Goal: Transaction & Acquisition: Purchase product/service

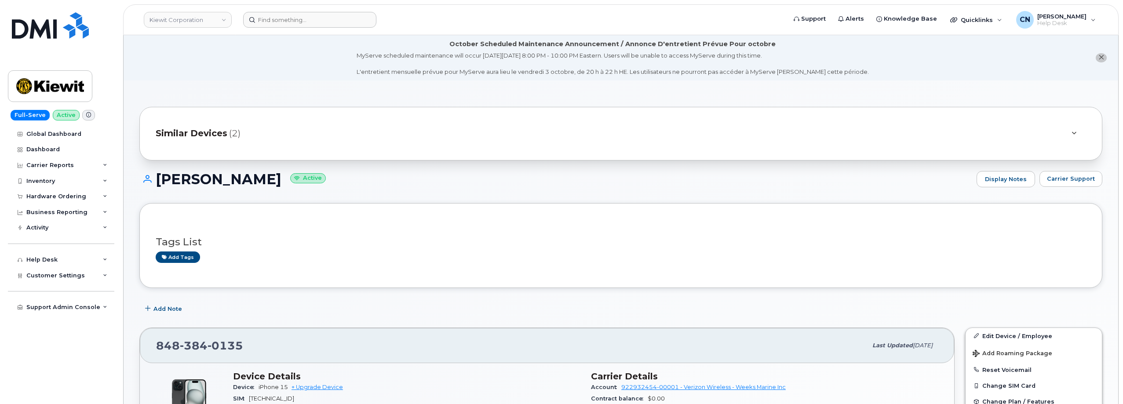
scroll to position [176, 0]
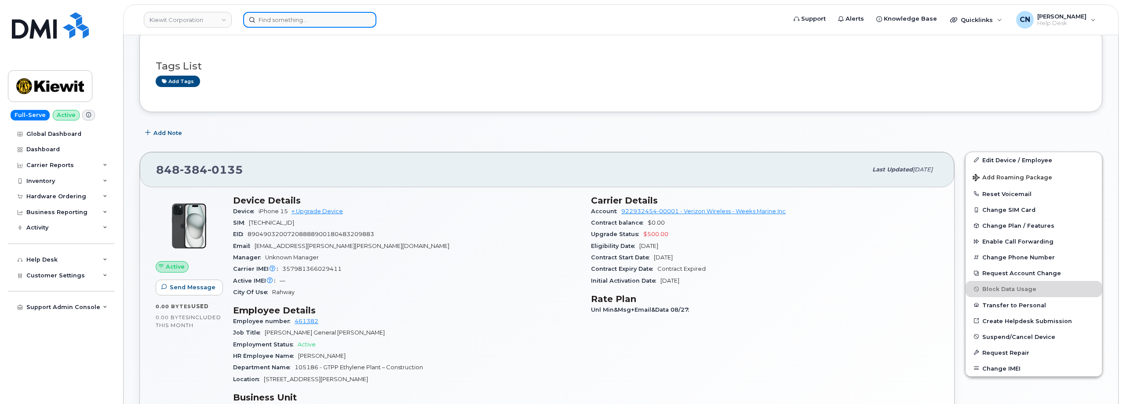
click at [270, 20] on input at bounding box center [309, 20] width 133 height 16
paste input "8049386646"
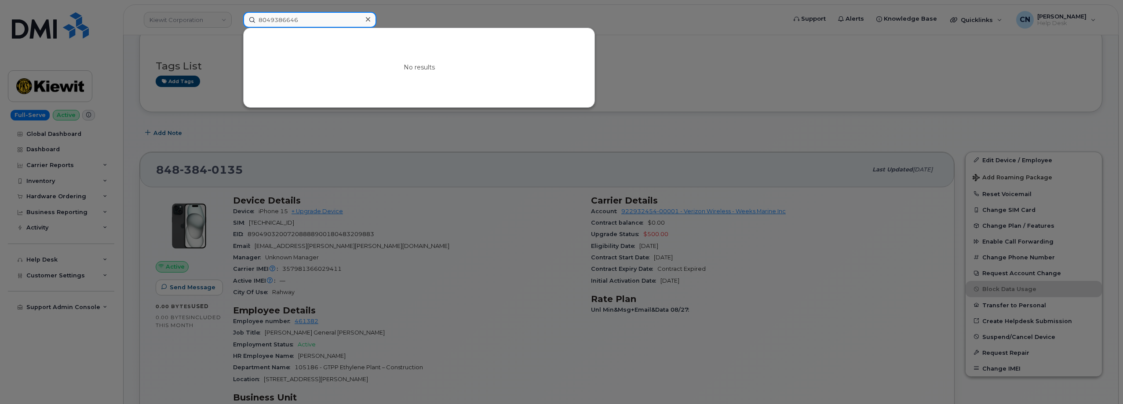
drag, startPoint x: 307, startPoint y: 20, endPoint x: 127, endPoint y: 23, distance: 179.9
click at [236, 23] on div "8049386646 No results" at bounding box center [512, 20] width 552 height 16
paste input "6022996850"
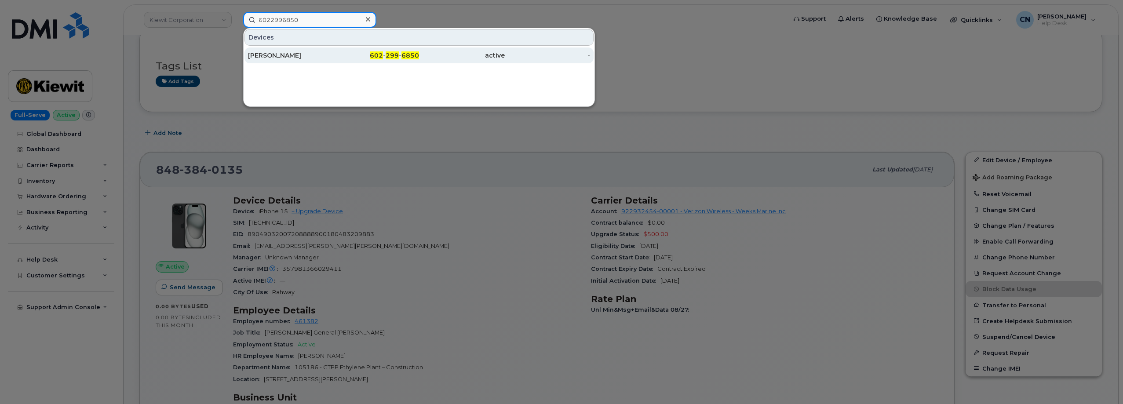
type input "6022996850"
click at [274, 61] on div "JULIE WINN" at bounding box center [291, 56] width 86 height 16
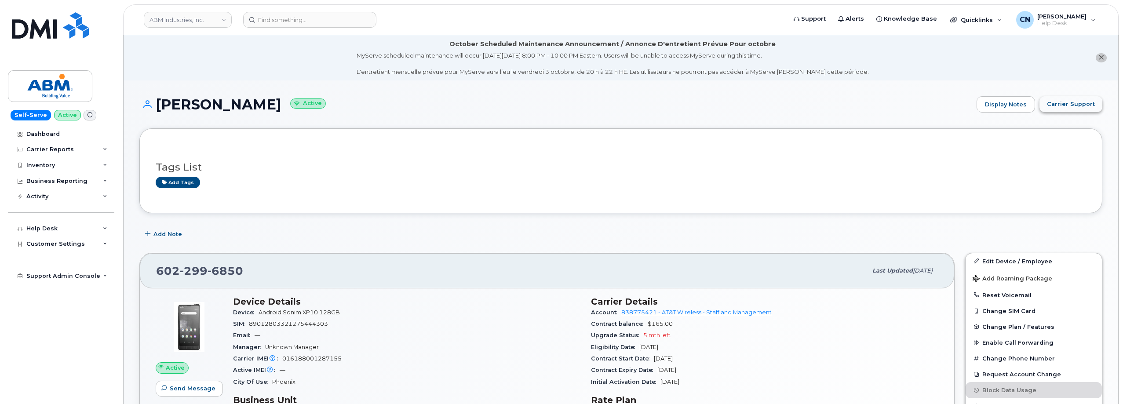
click at [1074, 111] on button "Carrier Support" at bounding box center [1071, 104] width 63 height 16
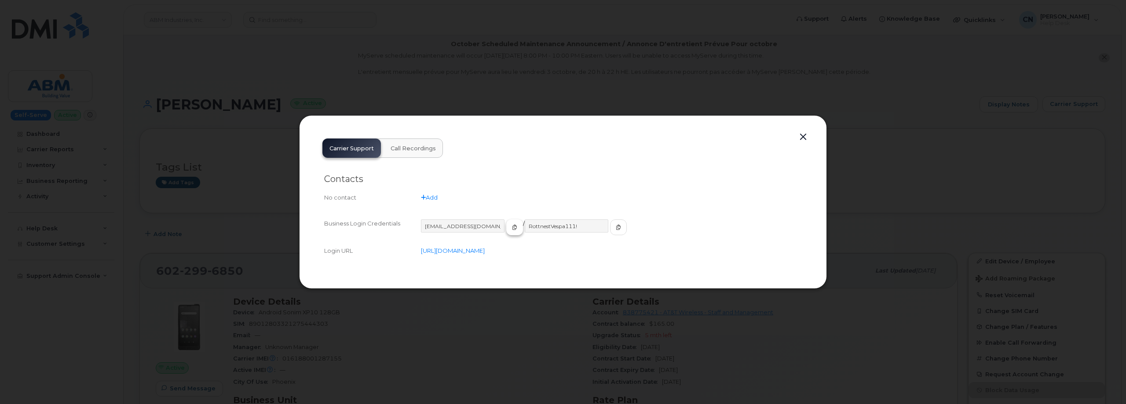
click at [511, 227] on span "button" at bounding box center [515, 227] width 8 height 8
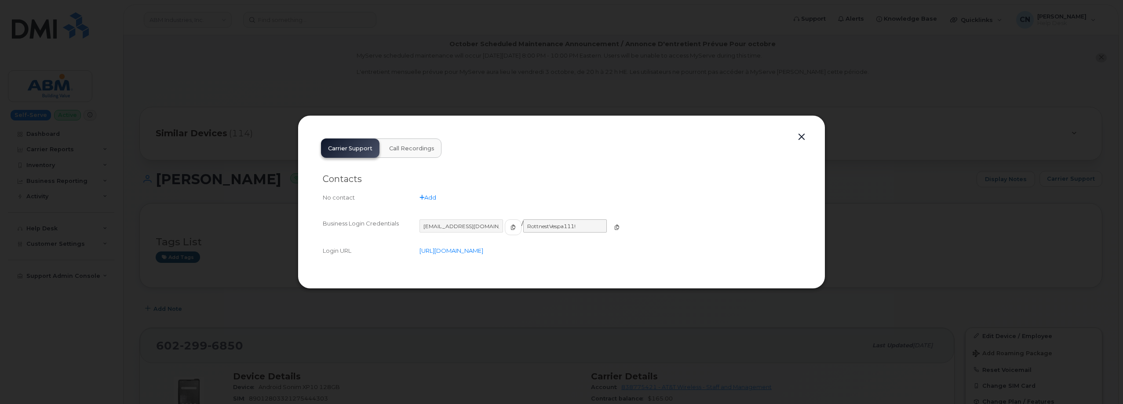
drag, startPoint x: 590, startPoint y: 229, endPoint x: 557, endPoint y: 224, distance: 32.8
click at [613, 228] on span "button" at bounding box center [617, 227] width 8 height 8
click at [797, 134] on button "button" at bounding box center [801, 137] width 13 height 12
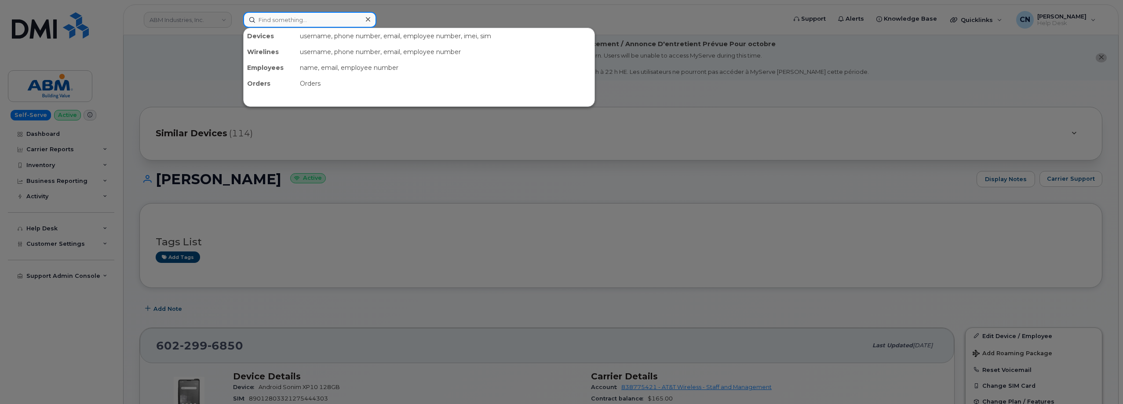
click at [279, 27] on input at bounding box center [309, 20] width 133 height 16
paste input "8658630495"
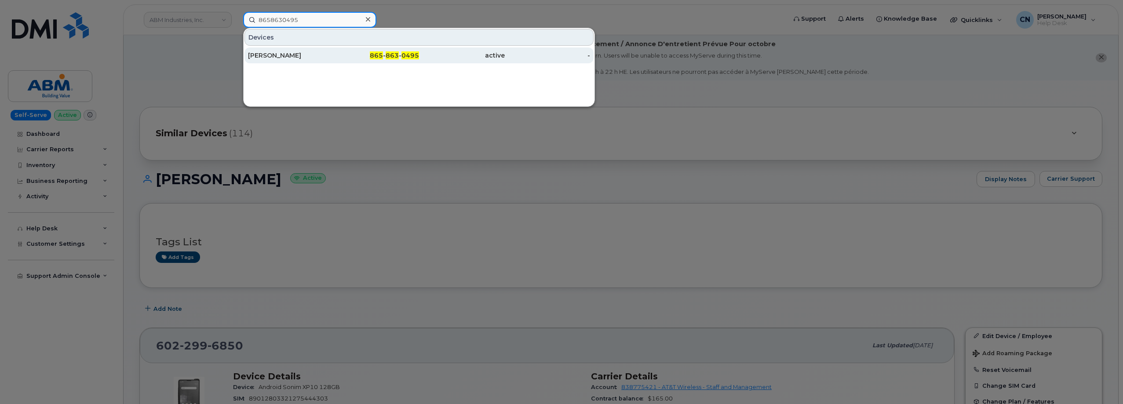
type input "8658630495"
click at [296, 59] on div "MICHAEL DEVILLIER" at bounding box center [291, 55] width 86 height 9
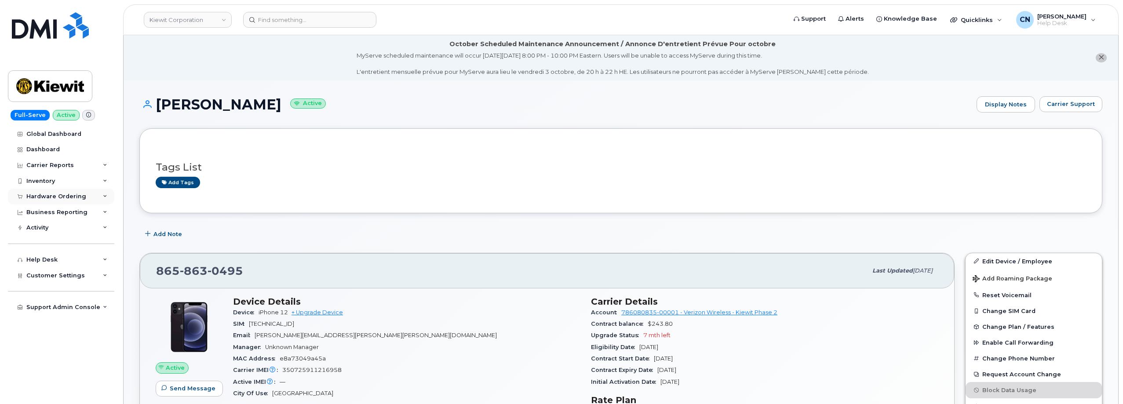
click at [32, 197] on div "Hardware Ordering" at bounding box center [56, 196] width 60 height 7
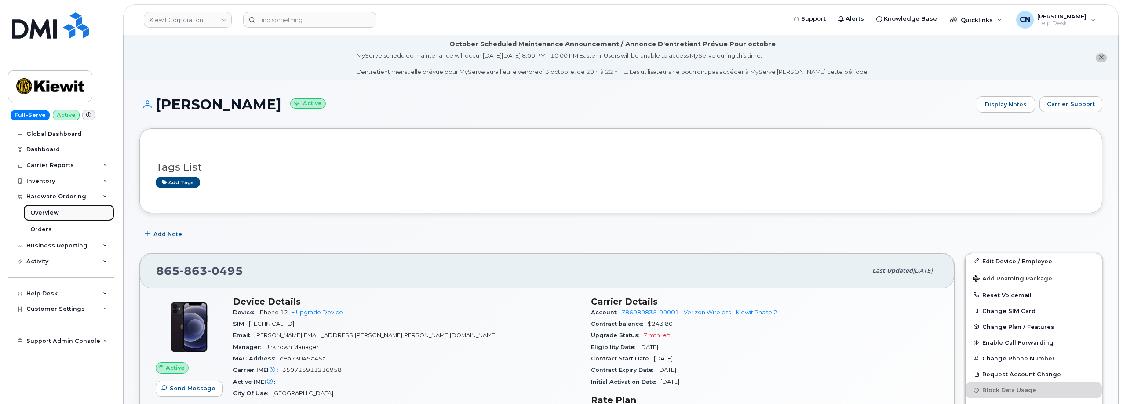
click at [39, 213] on div "Overview" at bounding box center [44, 213] width 29 height 8
click at [46, 211] on div "Overview" at bounding box center [44, 213] width 29 height 8
click at [225, 74] on li "October Scheduled Maintenance Announcement / Annonce D'entretient Prévue Pour o…" at bounding box center [621, 57] width 995 height 45
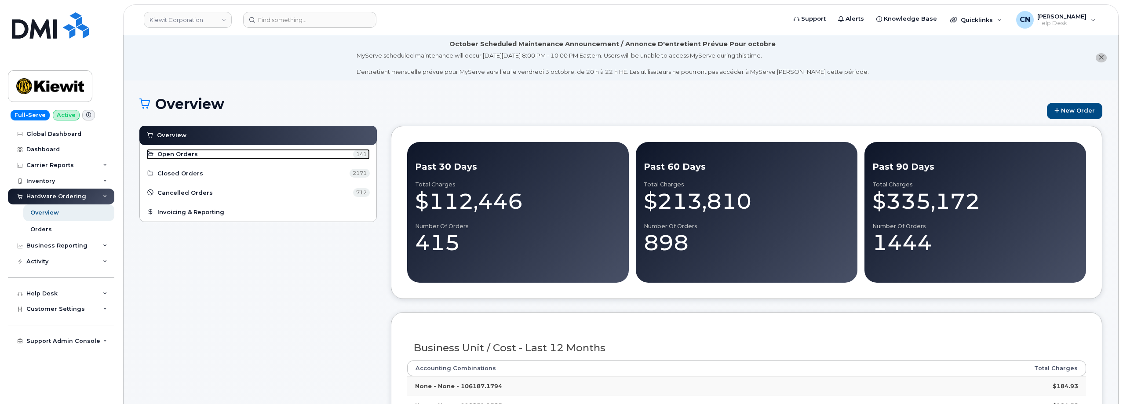
click at [168, 152] on span "Open Orders" at bounding box center [177, 154] width 40 height 8
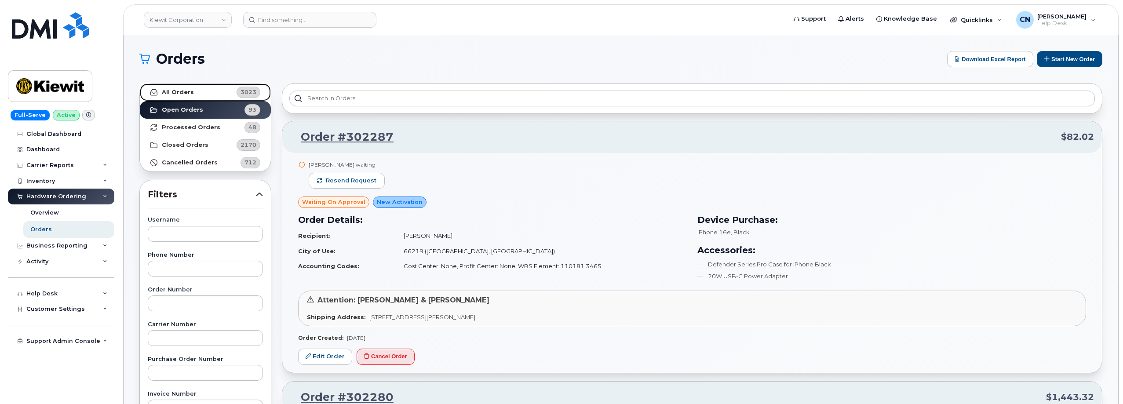
click at [201, 97] on link "All Orders 3023" at bounding box center [205, 93] width 131 height 18
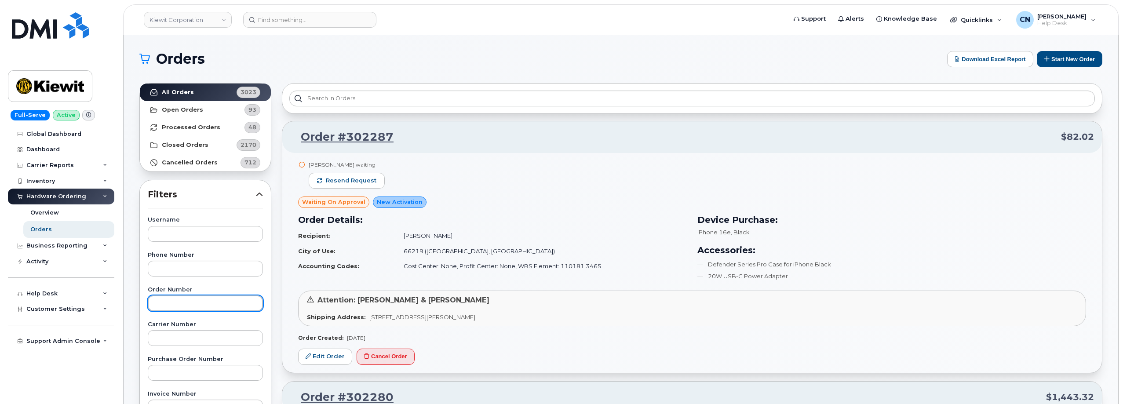
click at [181, 302] on input "text" at bounding box center [205, 304] width 115 height 16
paste input "302084"
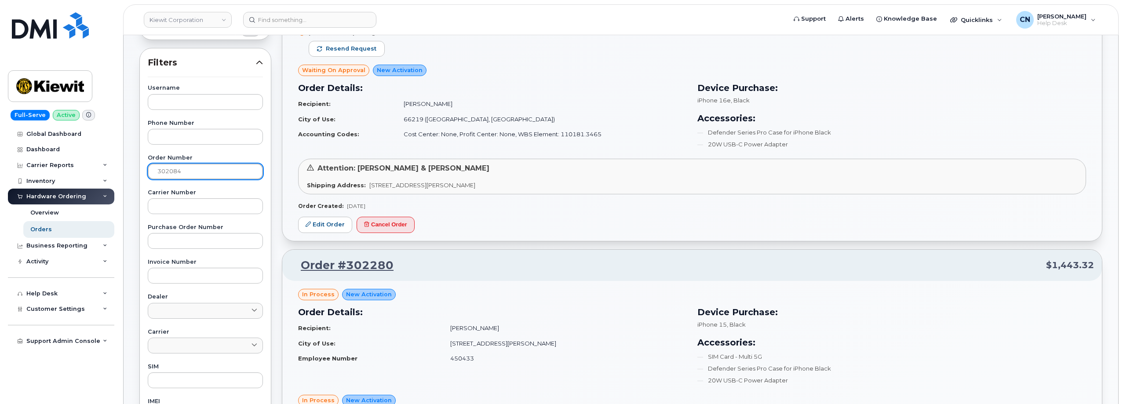
scroll to position [264, 0]
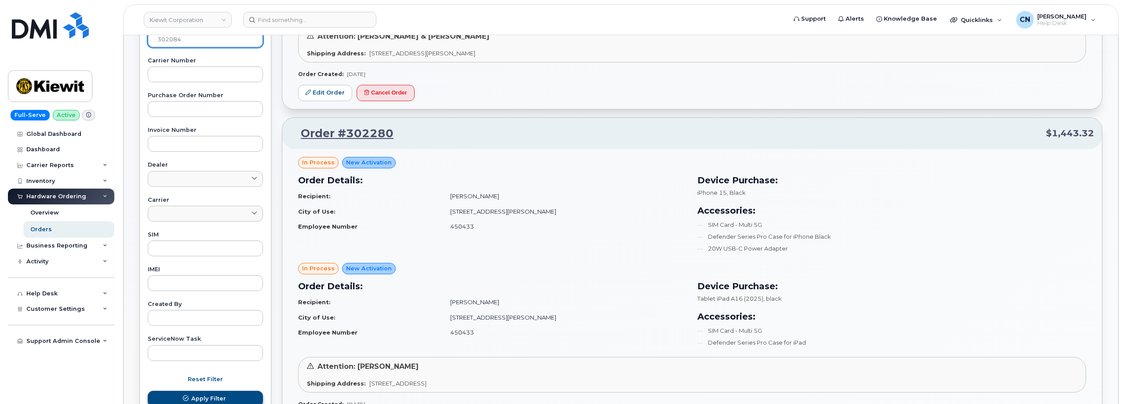
type input "302084"
click at [180, 395] on button "Apply Filter" at bounding box center [205, 399] width 115 height 16
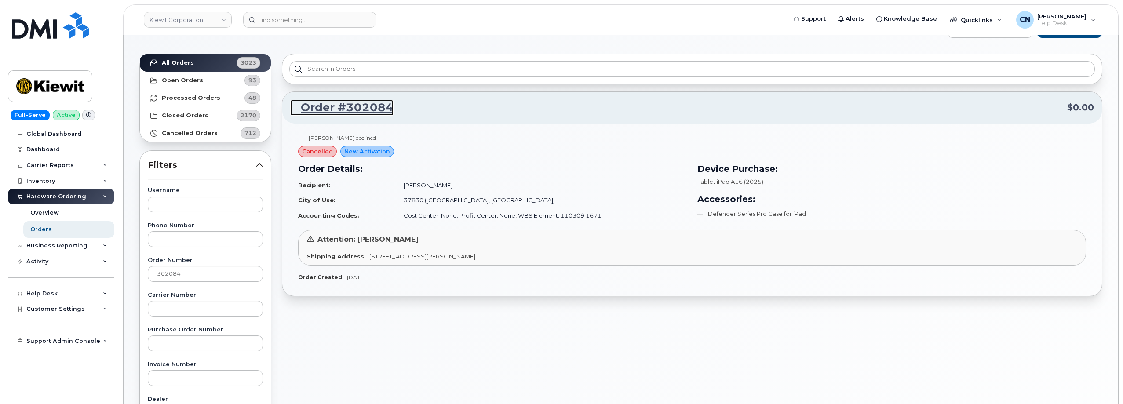
scroll to position [44, 0]
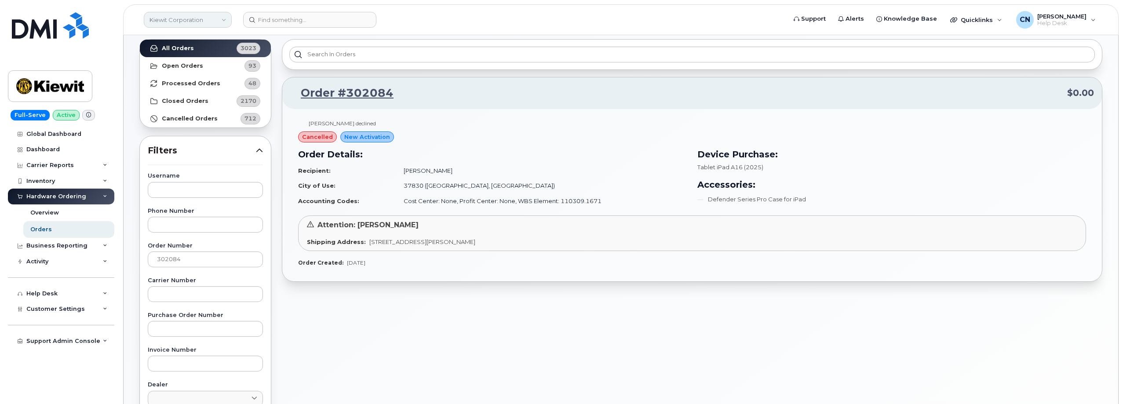
click at [206, 22] on link "Kiewit Corporation" at bounding box center [188, 20] width 88 height 16
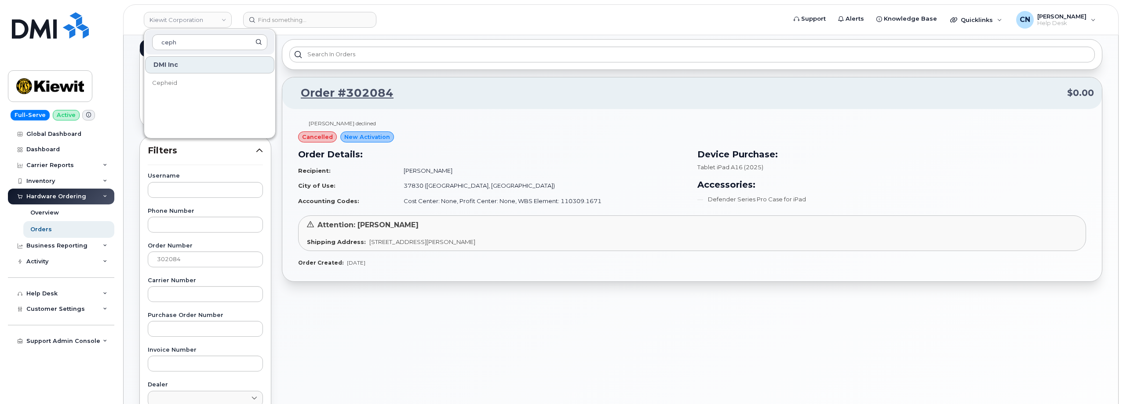
type input "ceph"
click at [153, 97] on div "DMI Inc Cepheid" at bounding box center [209, 94] width 131 height 79
click at [161, 85] on span "Cepheid" at bounding box center [164, 83] width 25 height 9
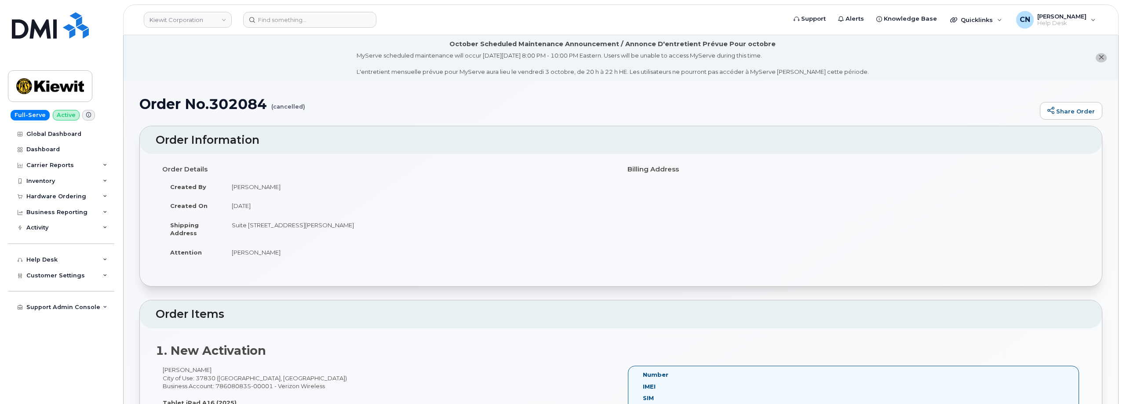
drag, startPoint x: 280, startPoint y: 252, endPoint x: 233, endPoint y: 258, distance: 47.4
click at [233, 258] on td "[PERSON_NAME]" at bounding box center [419, 252] width 391 height 19
copy td "[PERSON_NAME]"
drag, startPoint x: 232, startPoint y: 227, endPoint x: 427, endPoint y: 226, distance: 194.9
click at [427, 226] on td "Suite [STREET_ADDRESS][PERSON_NAME]" at bounding box center [419, 229] width 391 height 27
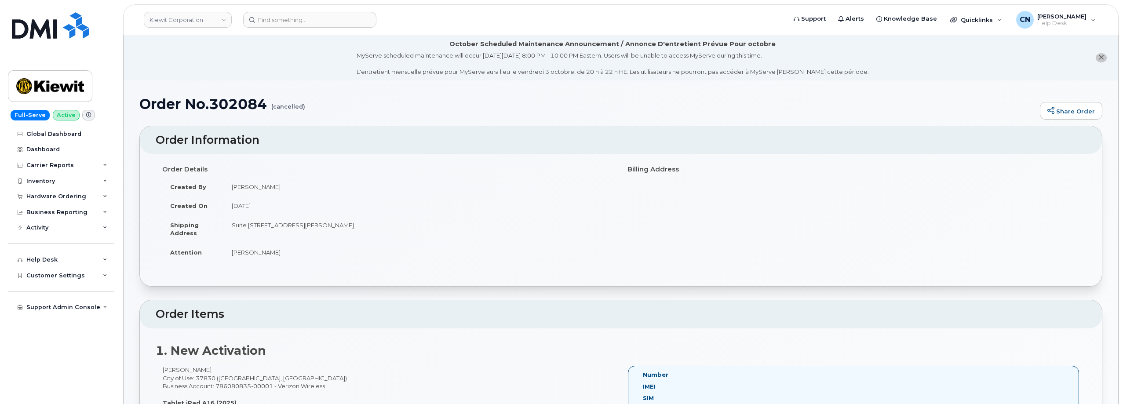
copy td "Suite [STREET_ADDRESS][PERSON_NAME]"
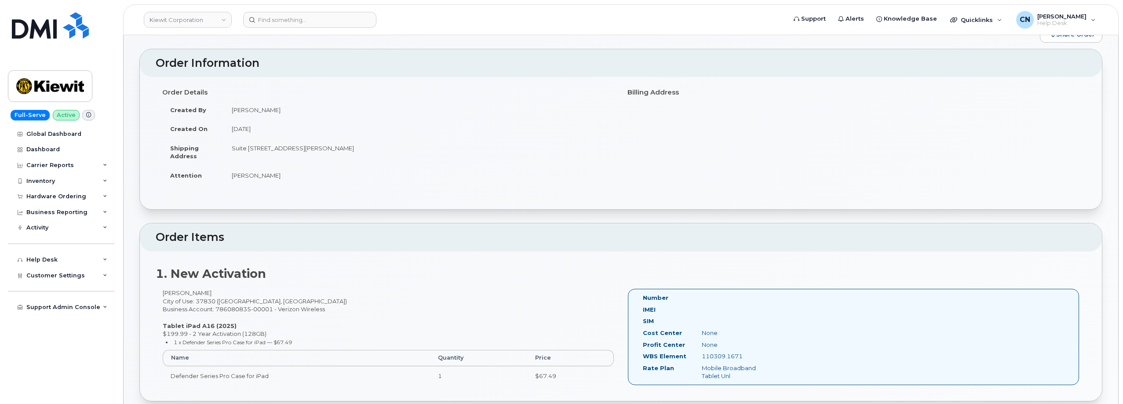
scroll to position [176, 0]
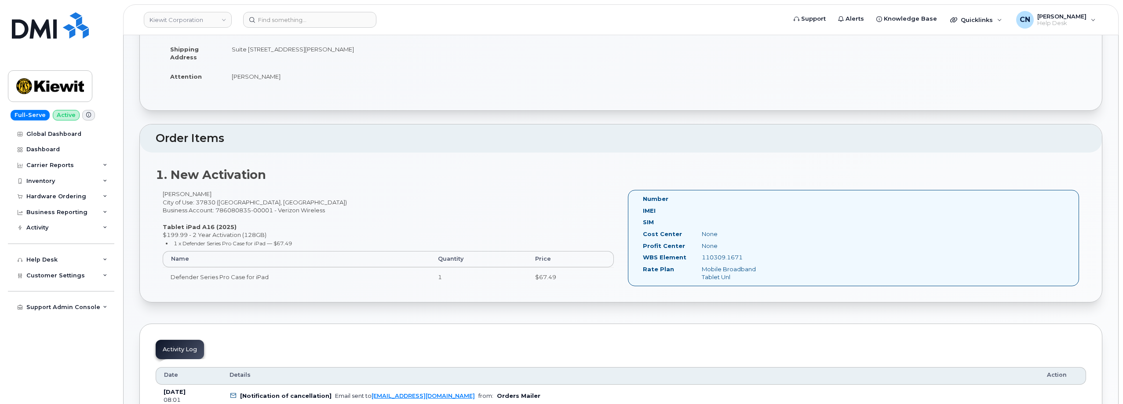
drag, startPoint x: 216, startPoint y: 192, endPoint x: 161, endPoint y: 194, distance: 55.0
click at [161, 194] on div "Michael Devillier City of Use: 37830 (Oak Ridge, TN) Business Account: 78608083…" at bounding box center [388, 242] width 465 height 104
copy div "[PERSON_NAME]"
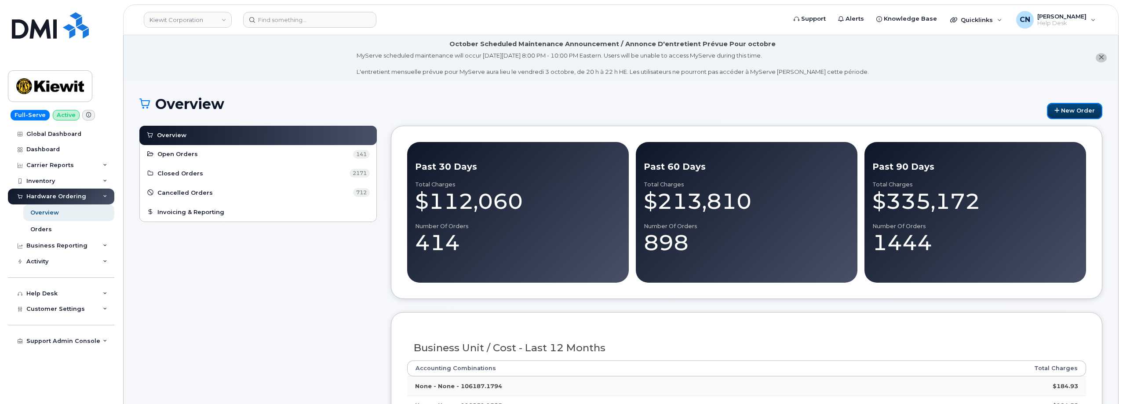
click at [1069, 109] on link "New Order" at bounding box center [1074, 111] width 55 height 16
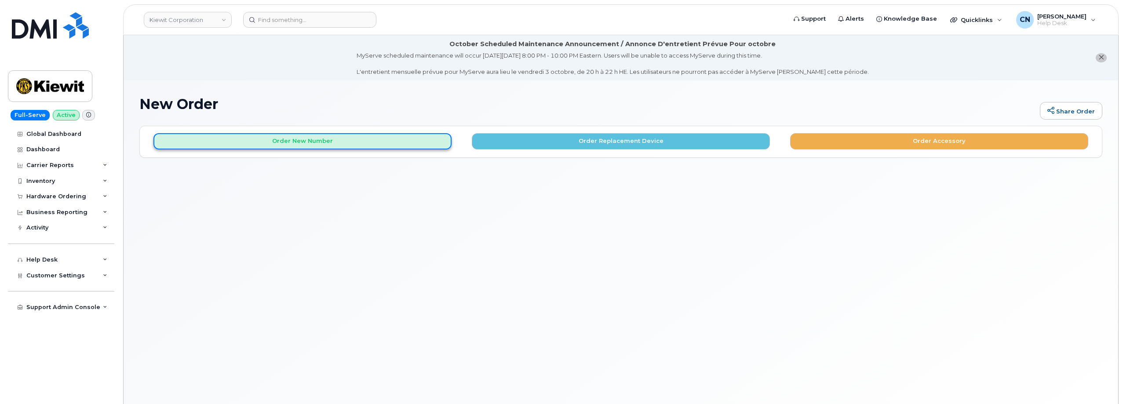
click at [325, 148] on button "Order New Number" at bounding box center [303, 141] width 298 height 16
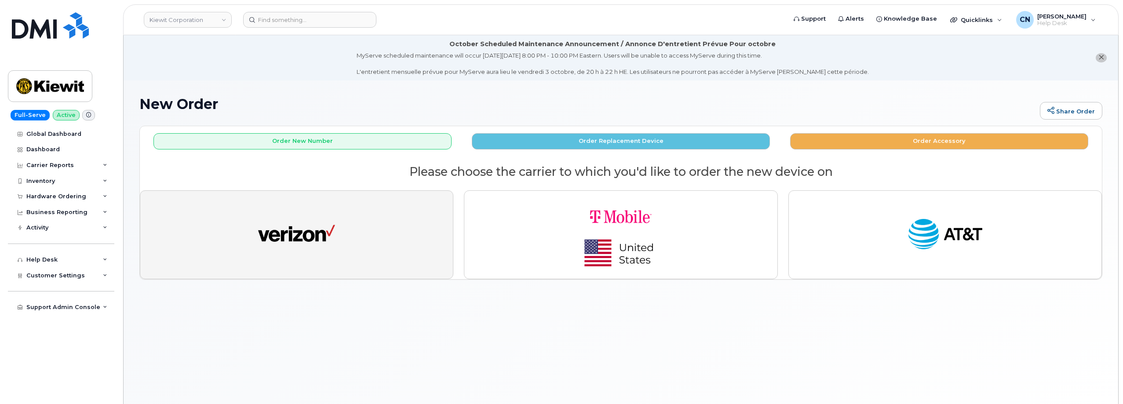
click at [333, 249] on img "button" at bounding box center [296, 235] width 77 height 40
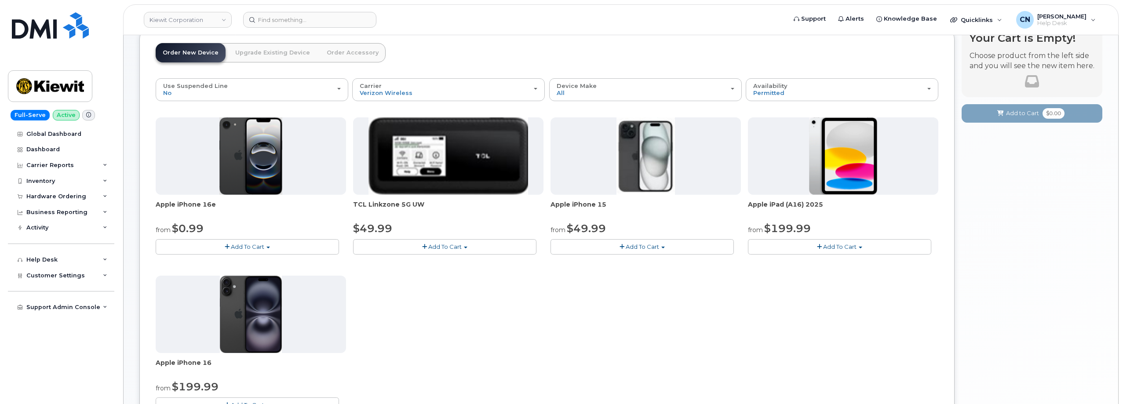
scroll to position [132, 0]
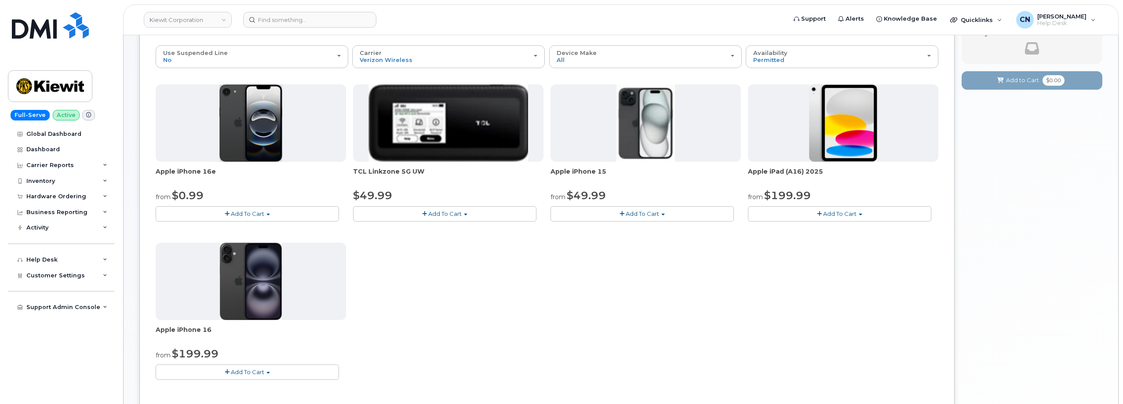
click at [846, 212] on span "Add To Cart" at bounding box center [839, 213] width 33 height 7
click at [776, 231] on link "$199.99 - 2 Year Activation (128GB)" at bounding box center [810, 230] width 121 height 11
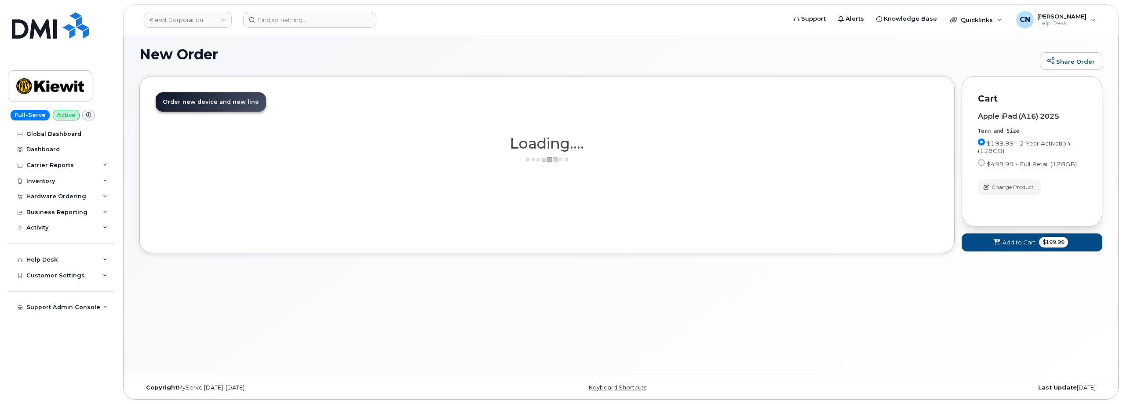
scroll to position [115, 0]
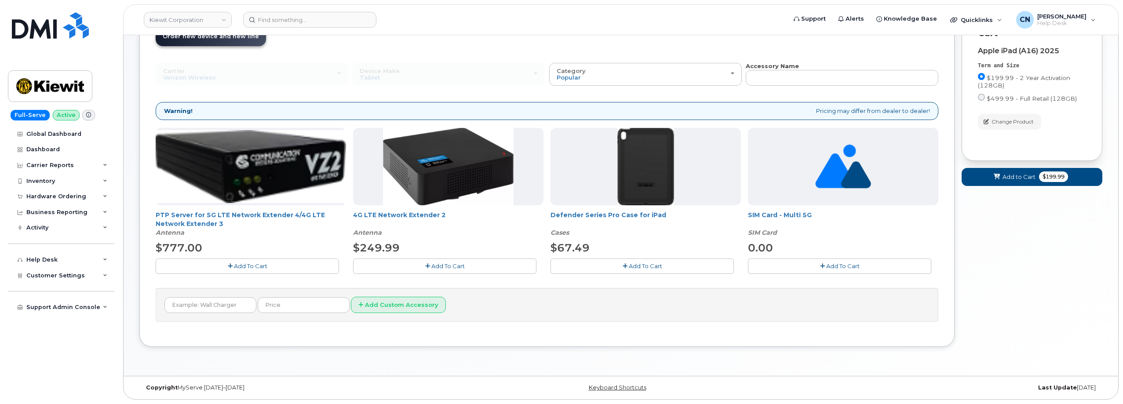
click at [651, 268] on span "Add To Cart" at bounding box center [645, 266] width 33 height 7
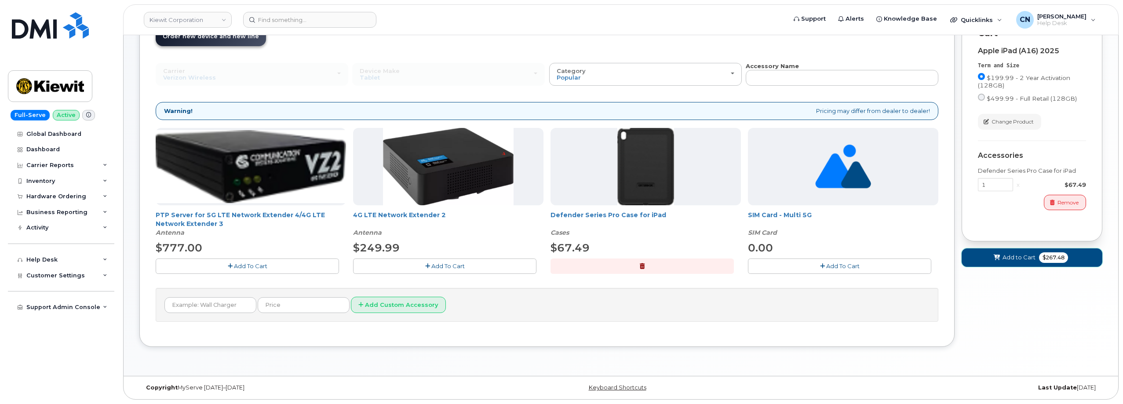
click at [1025, 258] on span "Add to Cart" at bounding box center [1019, 257] width 33 height 8
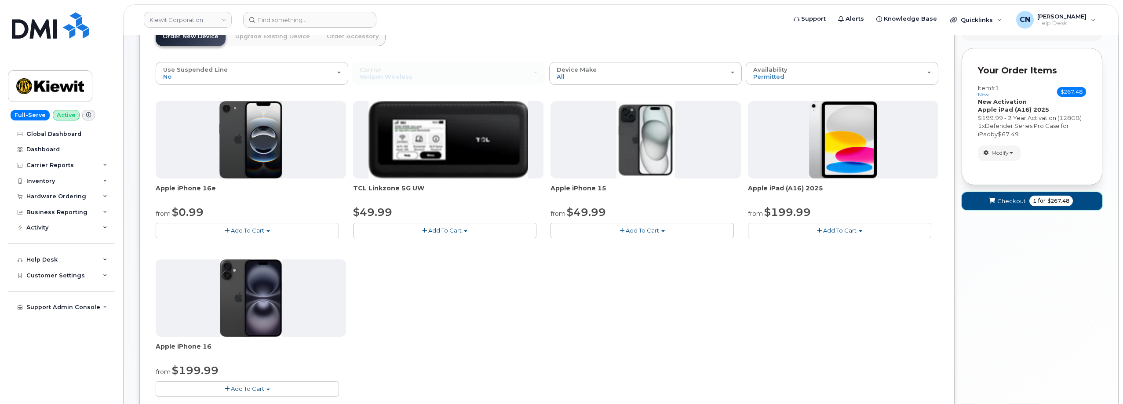
click at [1003, 203] on span "Checkout" at bounding box center [1012, 201] width 29 height 8
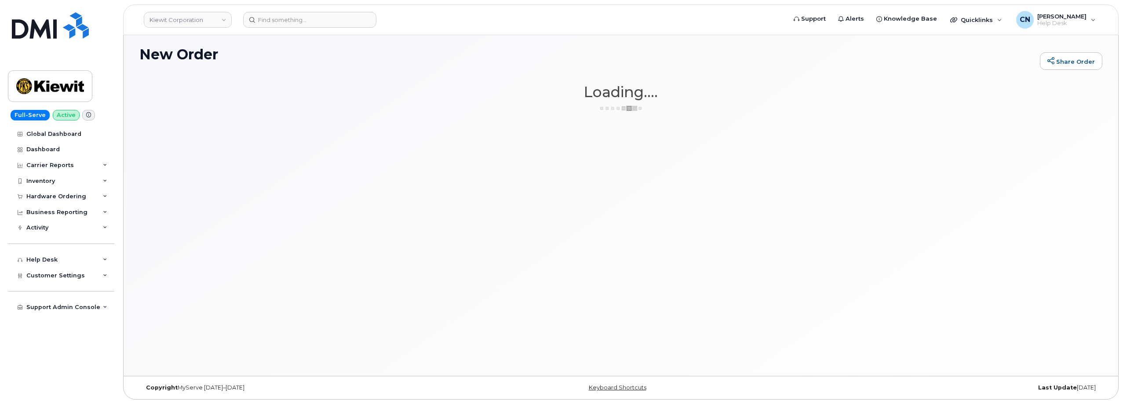
scroll to position [50, 0]
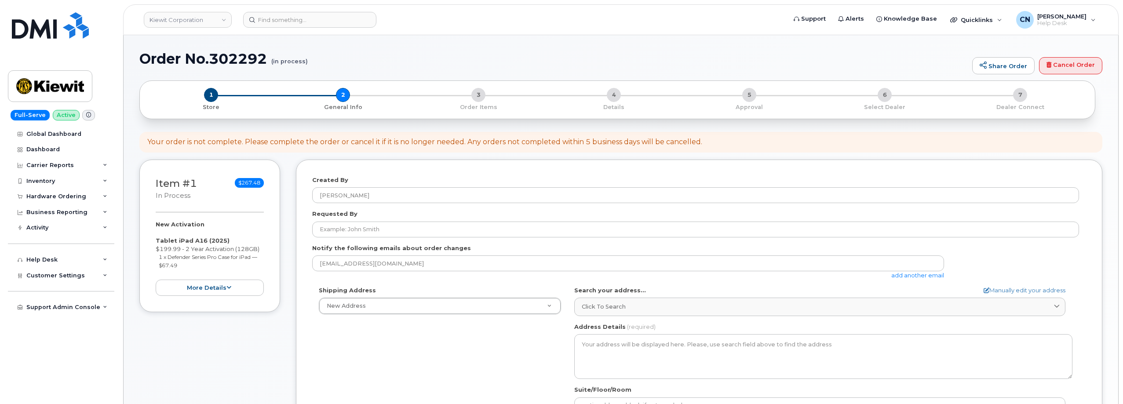
select select
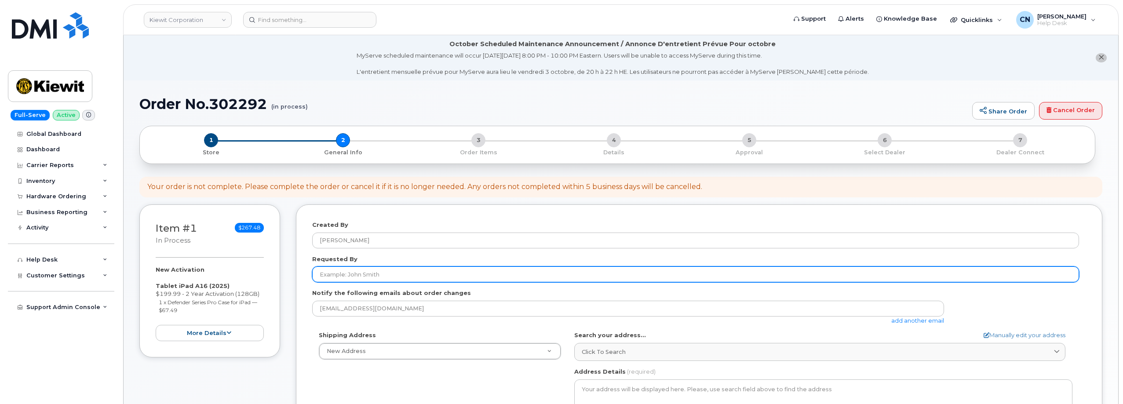
click at [343, 272] on input "Requested By" at bounding box center [695, 275] width 767 height 16
paste input "[PERSON_NAME]"
type input "[PERSON_NAME]"
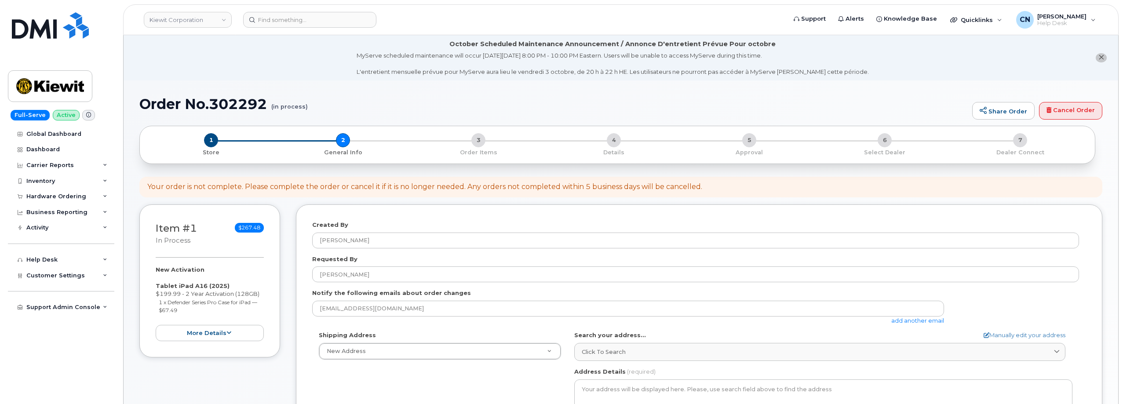
click at [906, 320] on link "add another email" at bounding box center [918, 320] width 53 height 7
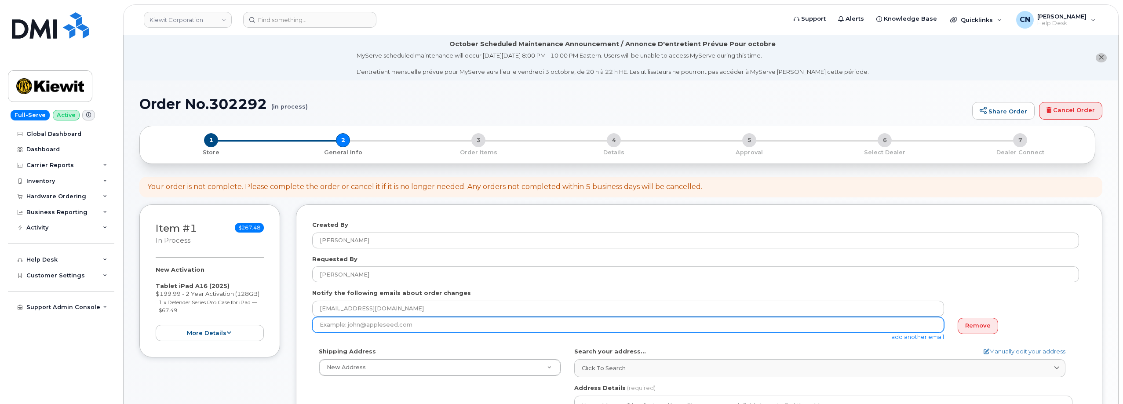
click at [430, 329] on input "email" at bounding box center [628, 325] width 632 height 16
paste input "[PERSON_NAME][EMAIL_ADDRESS][PERSON_NAME][PERSON_NAME][DOMAIN_NAME]"
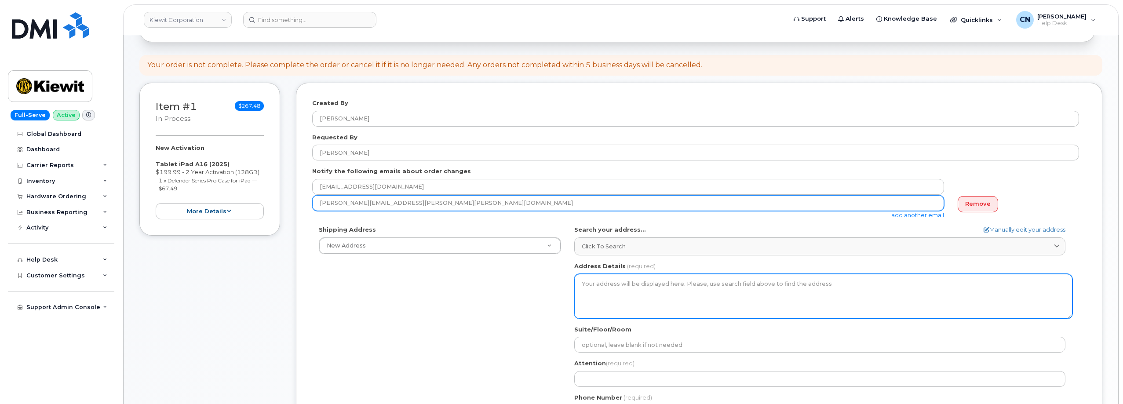
scroll to position [132, 0]
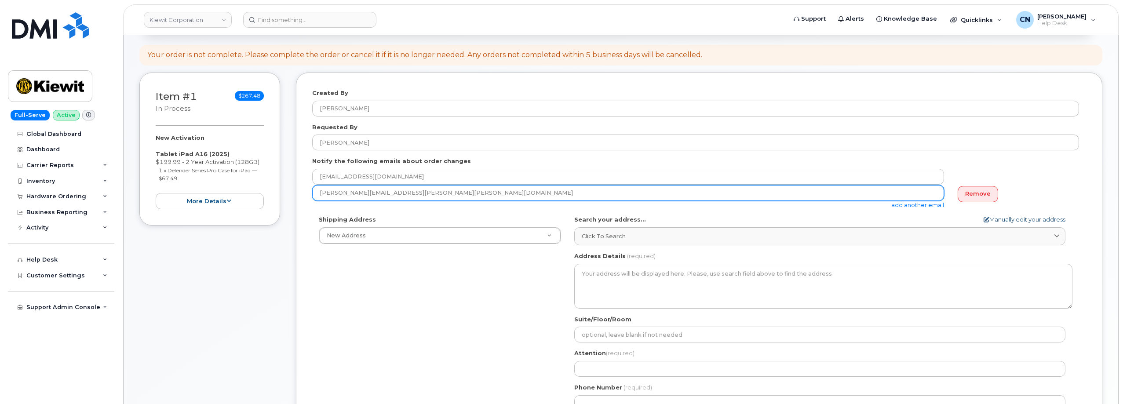
type input "[PERSON_NAME][EMAIL_ADDRESS][PERSON_NAME][PERSON_NAME][DOMAIN_NAME]"
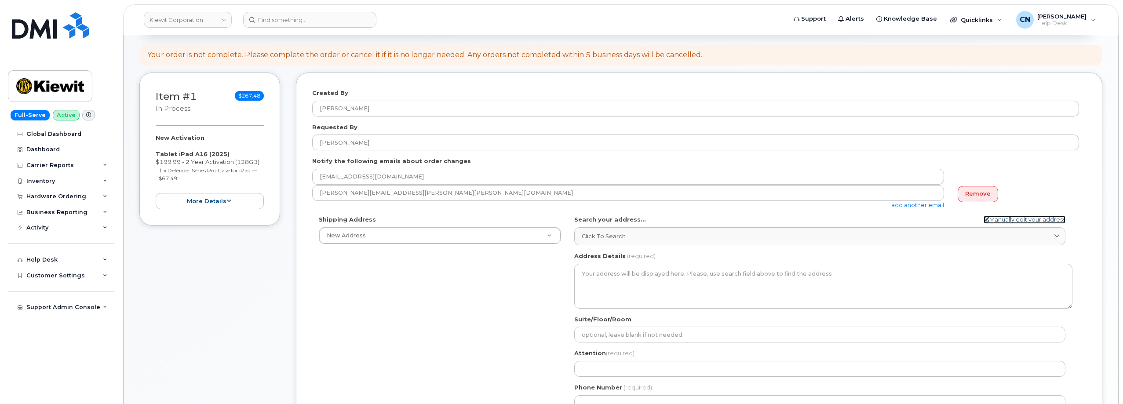
click at [1015, 216] on link "Manually edit your address" at bounding box center [1025, 220] width 82 height 8
select select
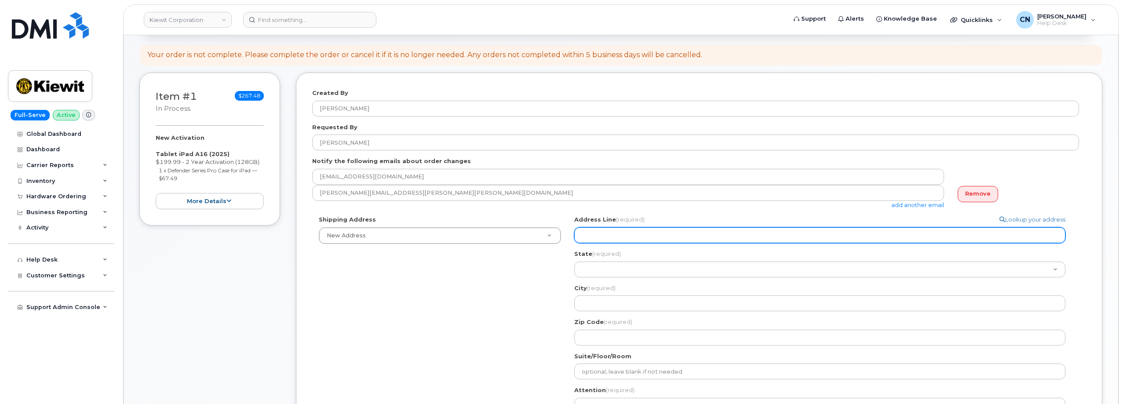
click at [604, 233] on input "Address Line (required)" at bounding box center [819, 235] width 491 height 16
paste input "Suite 100 105 Mitchell Rd, OAK RIDGE, TN, 37830-8040, USA"
select select
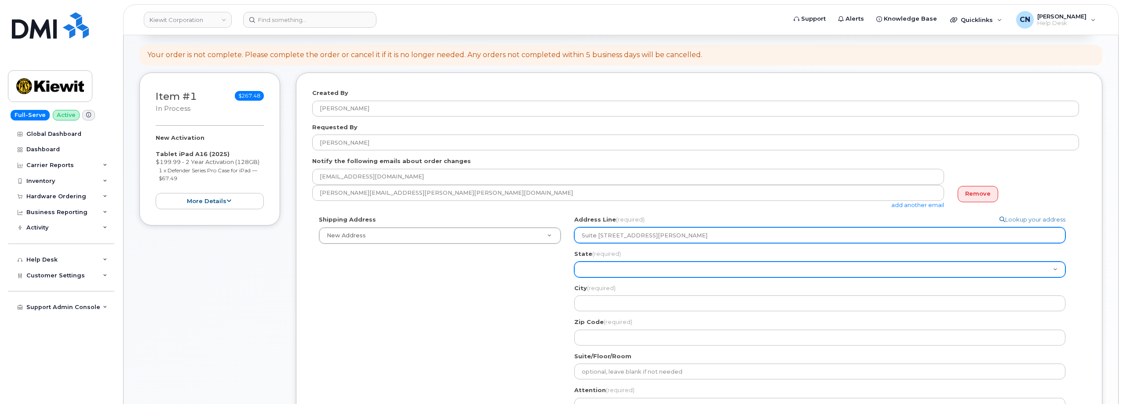
type input "Suite 100 105 Mitchell Rd, OAK RIDGE, TN, 37830-8040, USA"
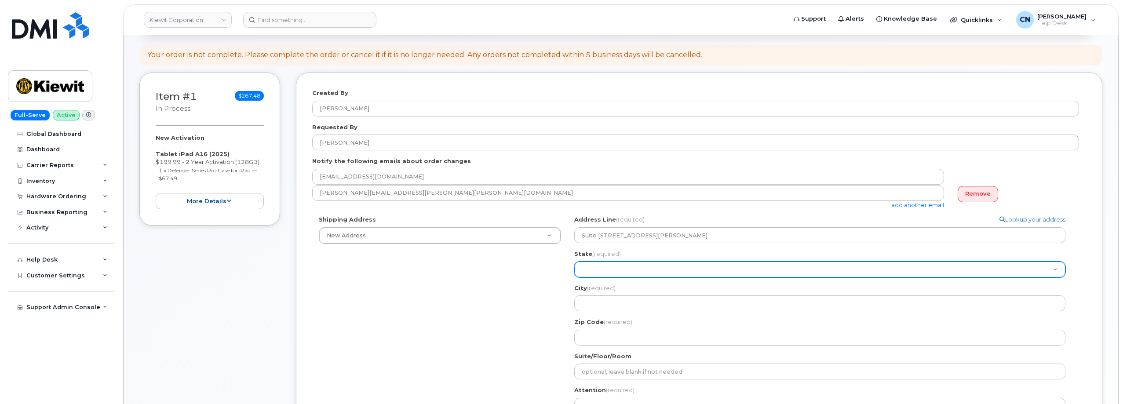
click at [592, 274] on select "Alabama Alaska American Samoa Arizona Arkansas California Colorado Connecticut …" at bounding box center [819, 270] width 491 height 16
select select "TN"
click at [574, 262] on select "Alabama Alaska American Samoa Arizona Arkansas California Colorado Connecticut …" at bounding box center [819, 270] width 491 height 16
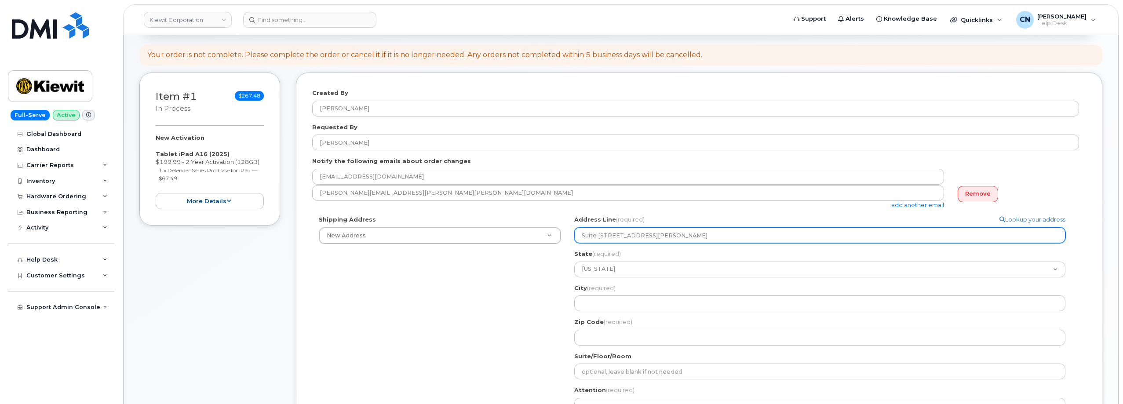
drag, startPoint x: 660, startPoint y: 235, endPoint x: 693, endPoint y: 234, distance: 33.0
click at [693, 234] on input "Suite 100 105 Mitchell Rd, OAK RIDGE, TN, 37830-8040, USA" at bounding box center [819, 235] width 491 height 16
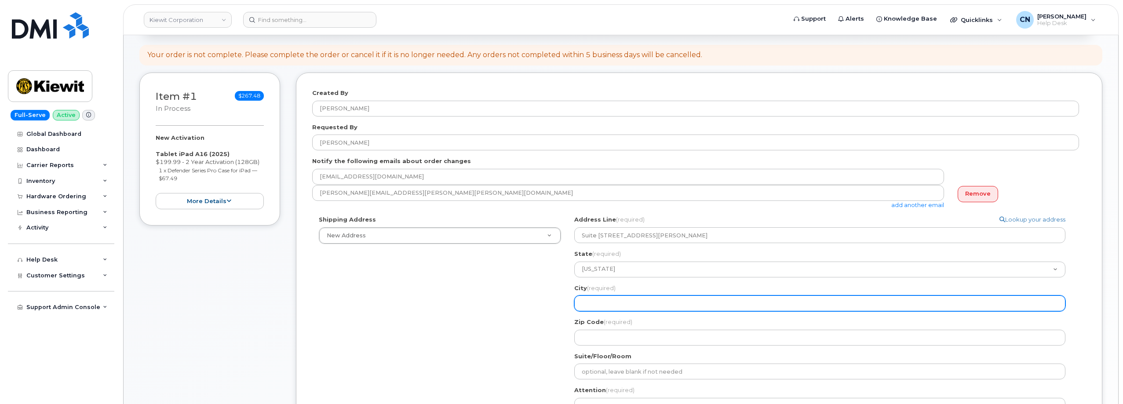
click at [599, 305] on input "City (required)" at bounding box center [819, 304] width 491 height 16
paste input "OAK RIDGE"
select select
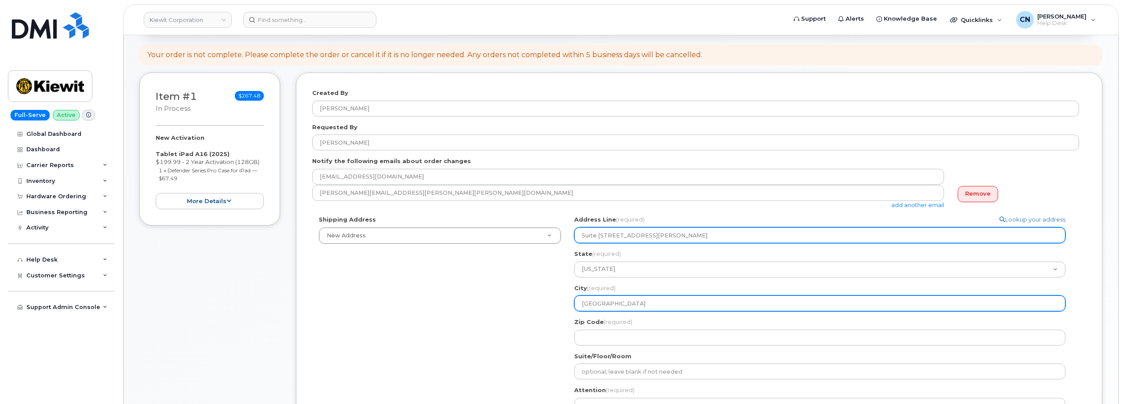
type input "OAK RIDGE"
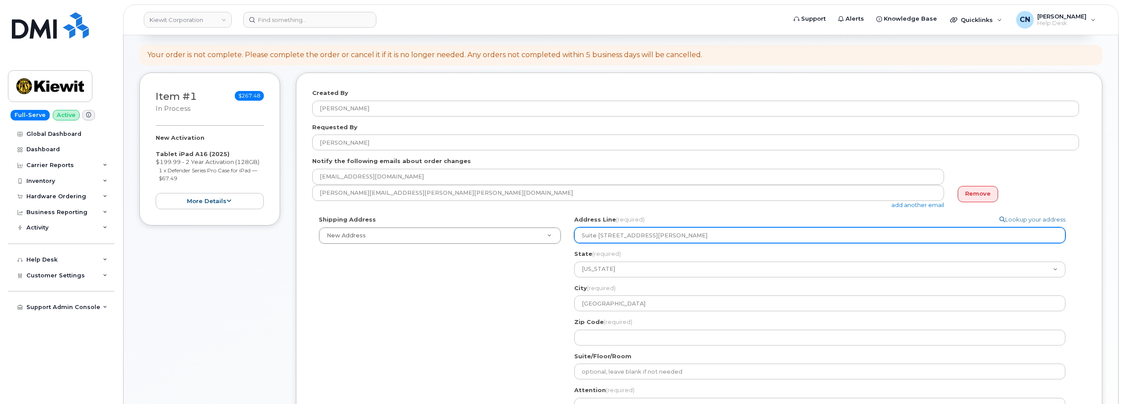
click at [712, 238] on input "Suite 100 105 Mitchell Rd, OAK RIDGE, TN, 37830-8040, USA" at bounding box center [819, 235] width 491 height 16
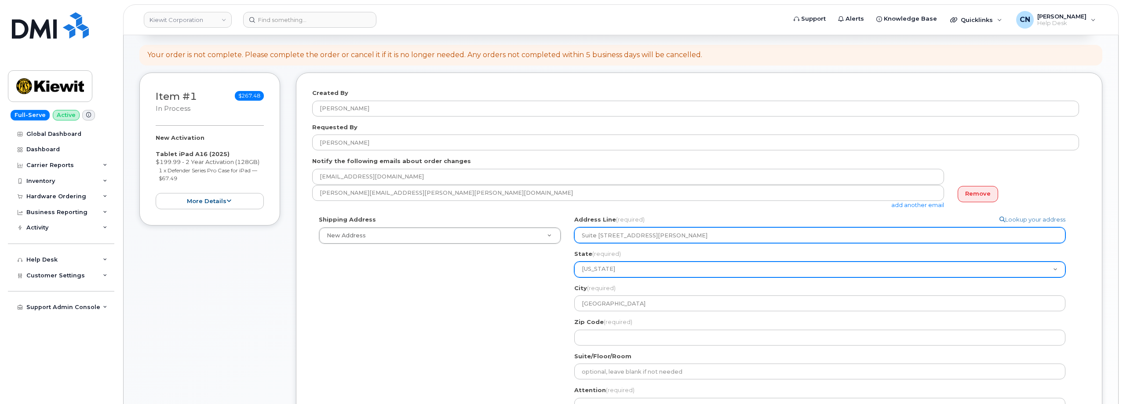
drag, startPoint x: 712, startPoint y: 238, endPoint x: 685, endPoint y: 275, distance: 45.9
click at [712, 238] on input "Suite 100 105 Mitchell Rd, OAK RIDGE, TN, 37830-8040, USA" at bounding box center [819, 235] width 491 height 16
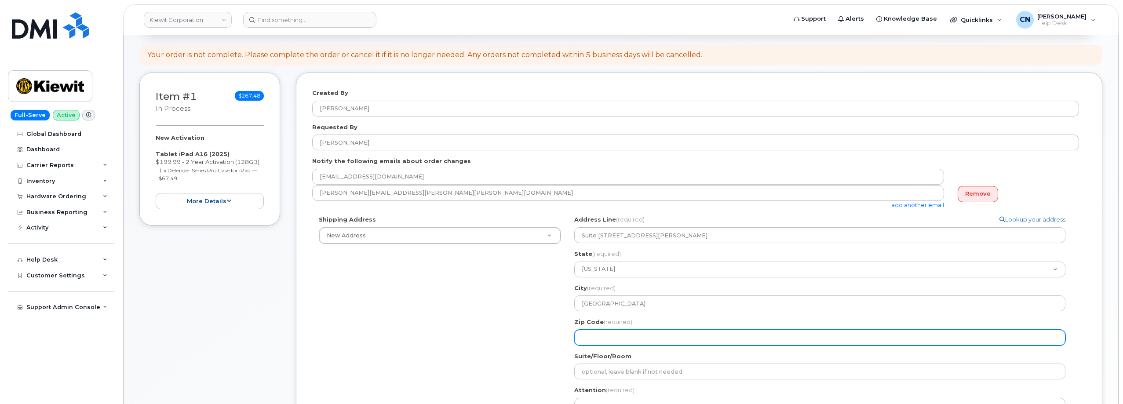
click at [635, 333] on input "Zip Code (required)" at bounding box center [819, 338] width 491 height 16
paste input "37830"
select select
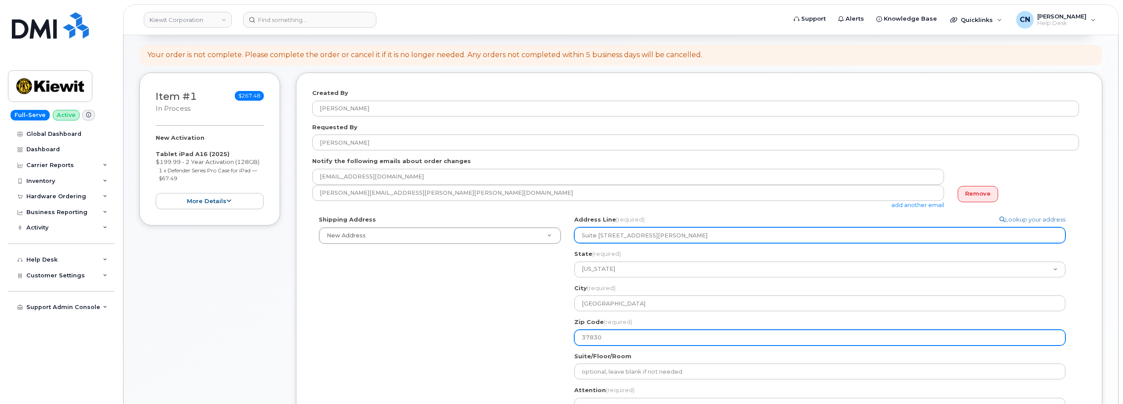
type input "37830"
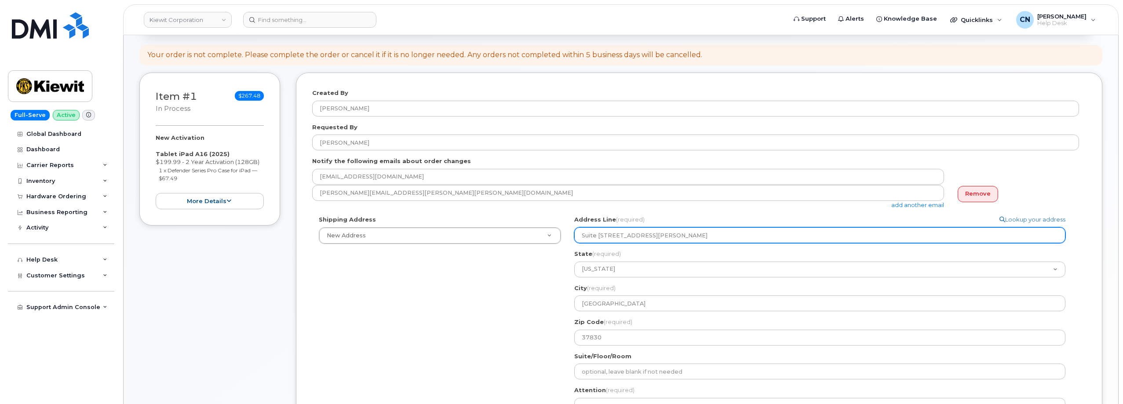
drag, startPoint x: 724, startPoint y: 235, endPoint x: 822, endPoint y: 232, distance: 98.1
click at [822, 232] on input "Suite 100 105 Mitchell Rd, OAK RIDGE, TN, 37830-8040, USA" at bounding box center [819, 235] width 491 height 16
select select
type input "Suite 100 105 Mitchell Rd, OAK RIDGE, TN, 3783"
select select
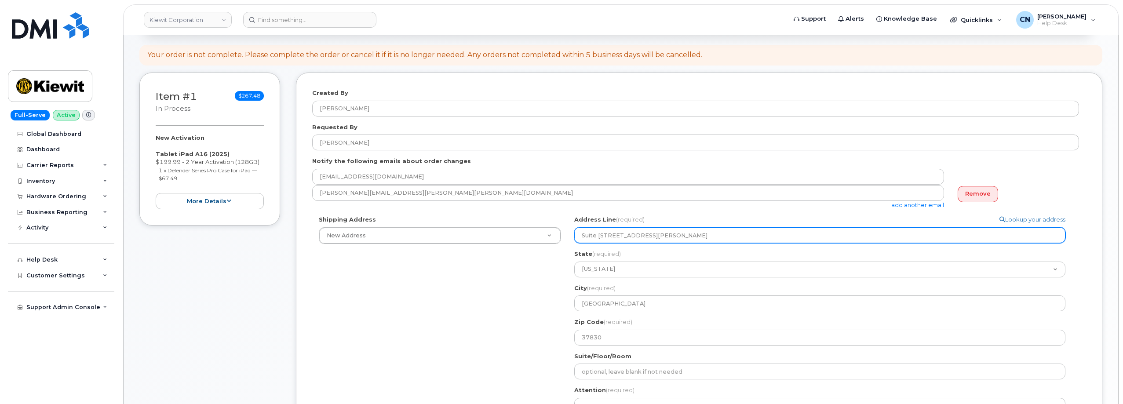
type input "Suite 100 105 Mitchell Rd, OAK RIDGE, TN, 378"
select select
type input "Suite 100 105 Mitchell Rd, OAK RIDGE, TN, 37"
select select
type input "Suite 100 105 Mitchell Rd, OAK RIDGE, TN, 3"
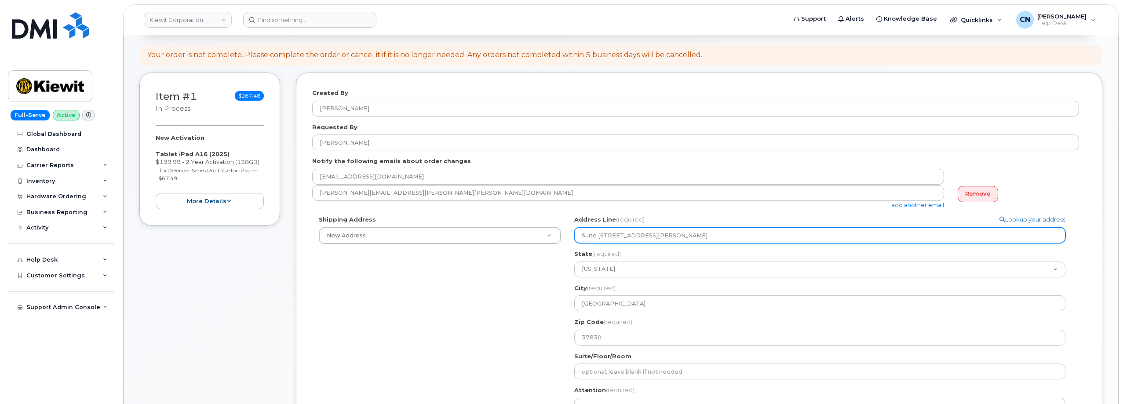
select select
type input "Suite 100 105 Mitchell Rd, OAK RIDGE, TN,"
select select
type input "Suite 100 105 Mitchell Rd, OAK RIDGE, TN"
select select
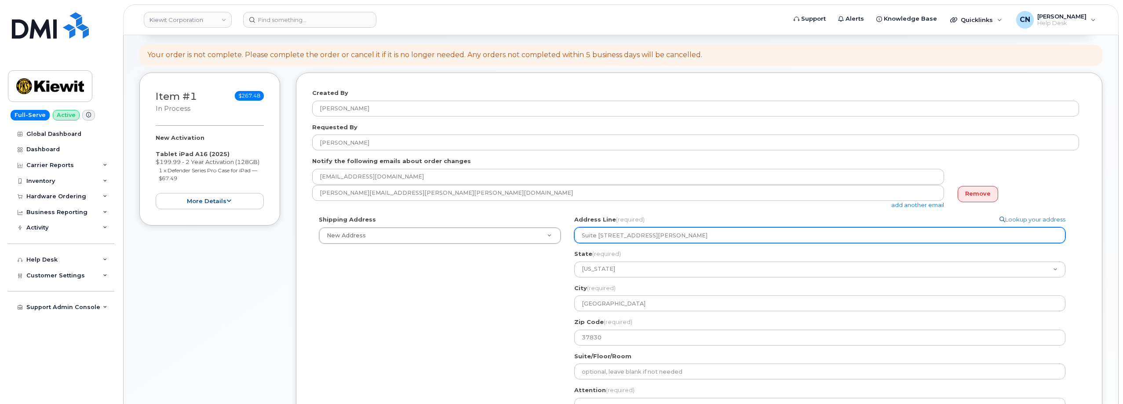
type input "Suite 100 105 Mitchell Rd, OAK RIDGE, T"
select select
type input "Suite 100 105 Mitchell Rd, OAK RIDGE,"
select select
type input "Suite 100 105 Mitchell Rd, OAK RIDGE"
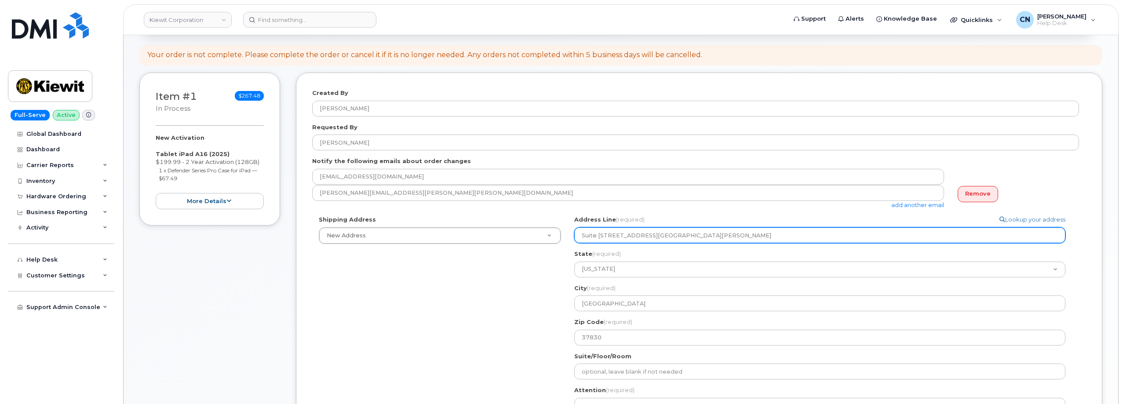
select select
type input "Suite 100 105 Mitchell Rd, OAK RIDG"
select select
type input "Suite 100 105 Mitchell Rd, OAK RI"
select select
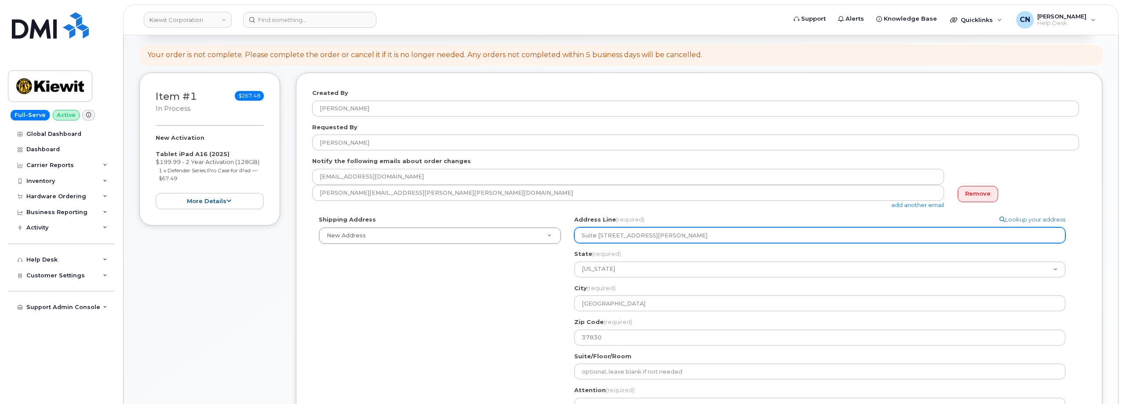
type input "Suite 100 105 Mitchell Rd, OAK R"
select select
type input "Suite 100 105 Mitchell Rd, OAK"
select select
type input "Suite 100 105 Mitchell Rd, OA"
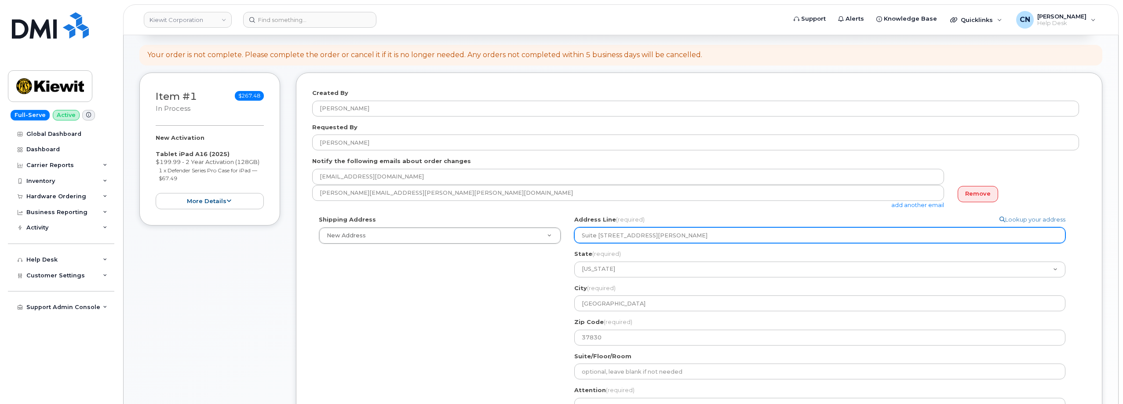
select select
type input "Suite 100 105 Mitchell Rd, O"
select select
type input "Suite 100 105 Mitchell Rd,"
select select
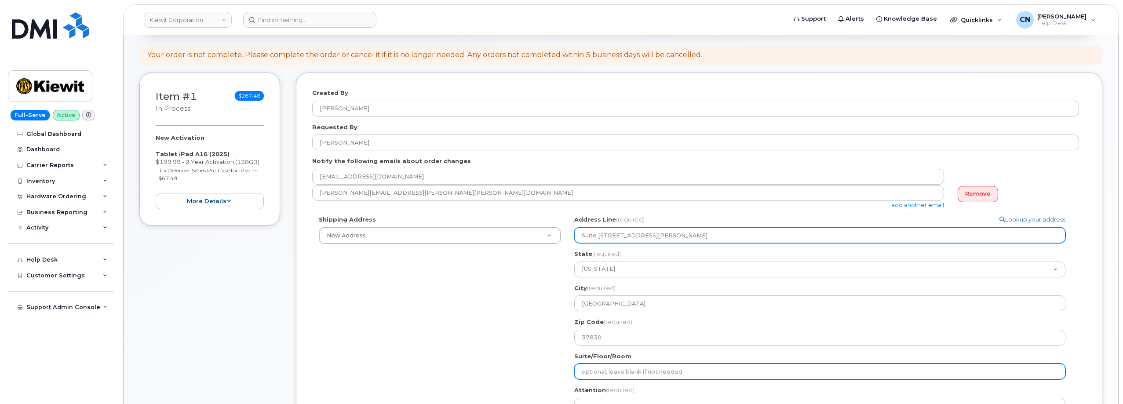
type input "Suite 100 105 Mitchell Rd"
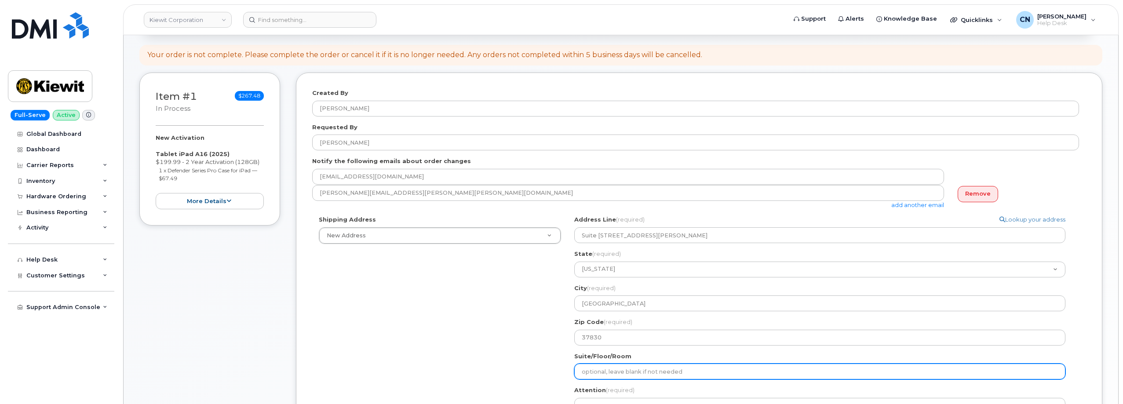
click at [602, 373] on input "Suite/Floor/Room" at bounding box center [819, 372] width 491 height 16
select select
type input "1"
select select
type input "10"
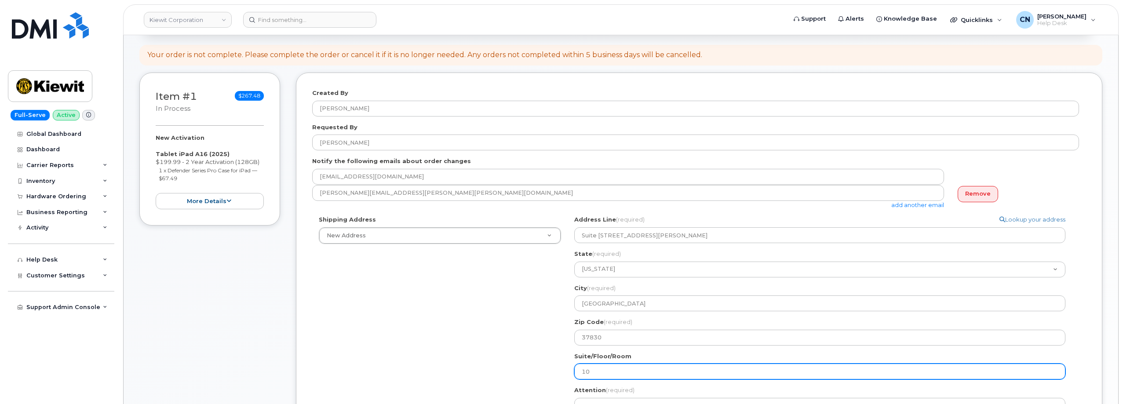
select select
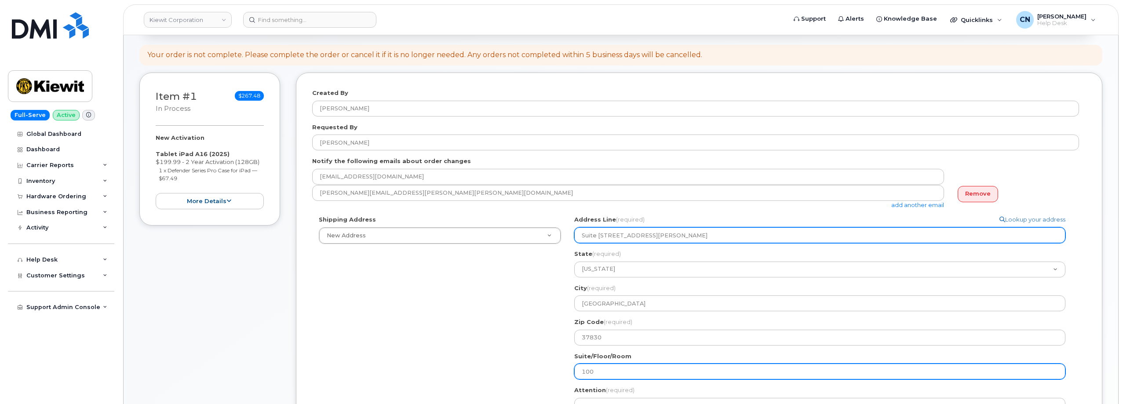
type input "100"
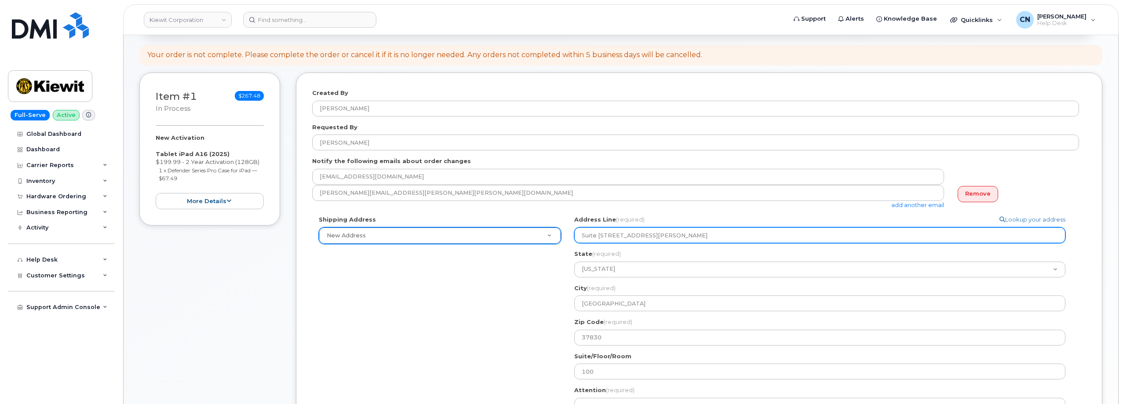
drag, startPoint x: 607, startPoint y: 235, endPoint x: 511, endPoint y: 234, distance: 95.9
click at [512, 235] on div "Shipping Address New Address New Address 6271 IndianTown Road 6001 Perkins Road…" at bounding box center [695, 335] width 767 height 239
select select
type input "0 105 Mitchell Rd"
select select
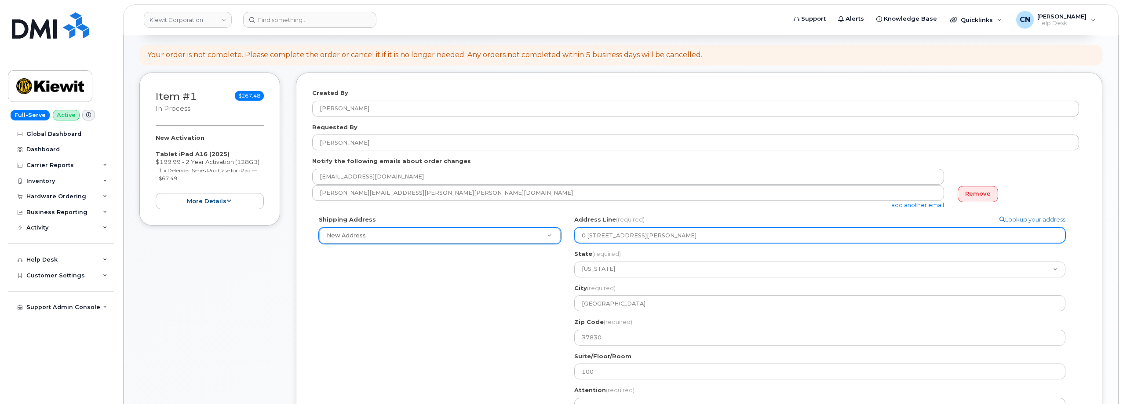
type input "0105 Mitchell Rd"
select select
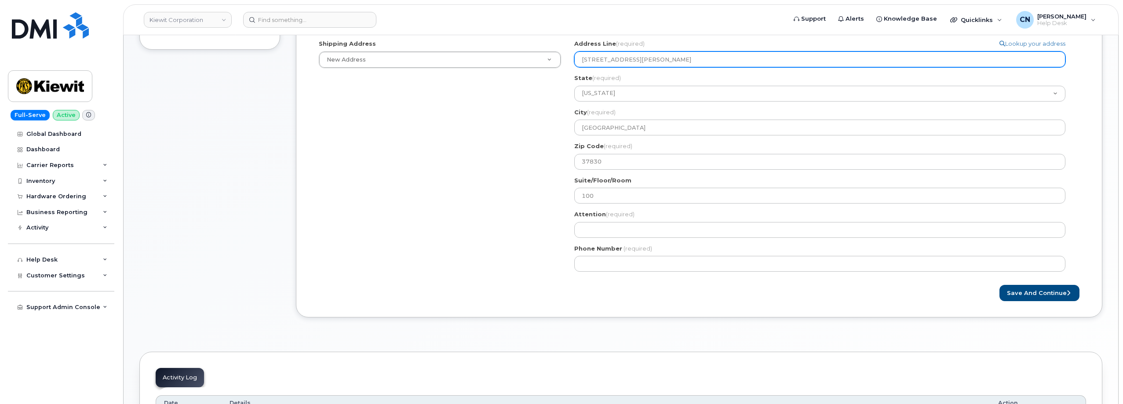
type input "105 Mitchell Rd"
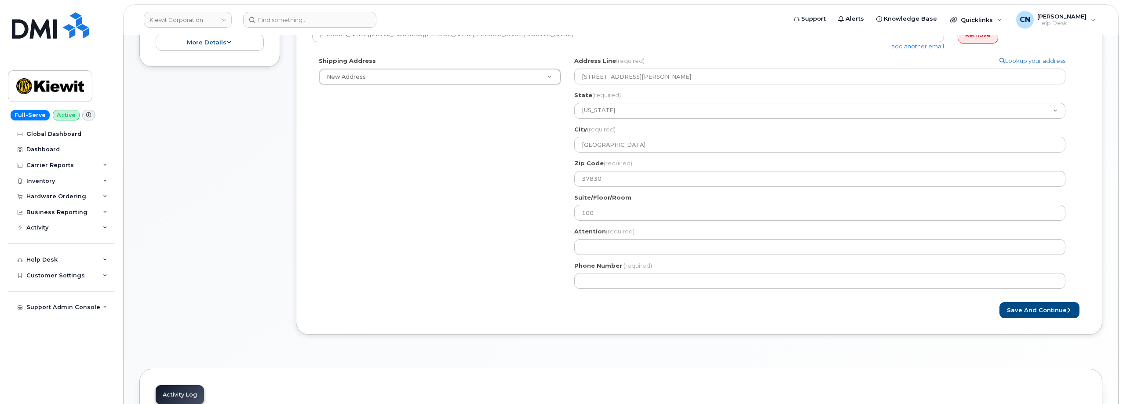
click at [581, 239] on div "TN OAK RIDGE Search your address... Manually edit your address Click to search …" at bounding box center [824, 176] width 512 height 239
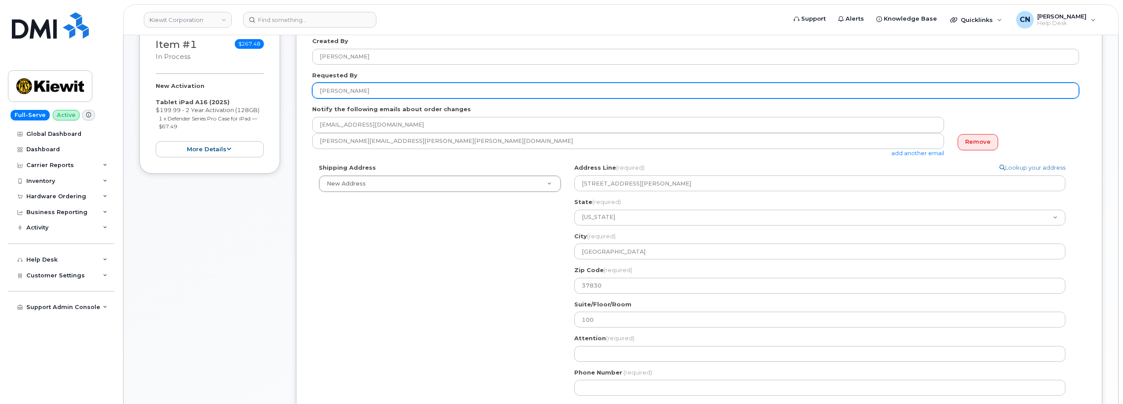
scroll to position [88, 0]
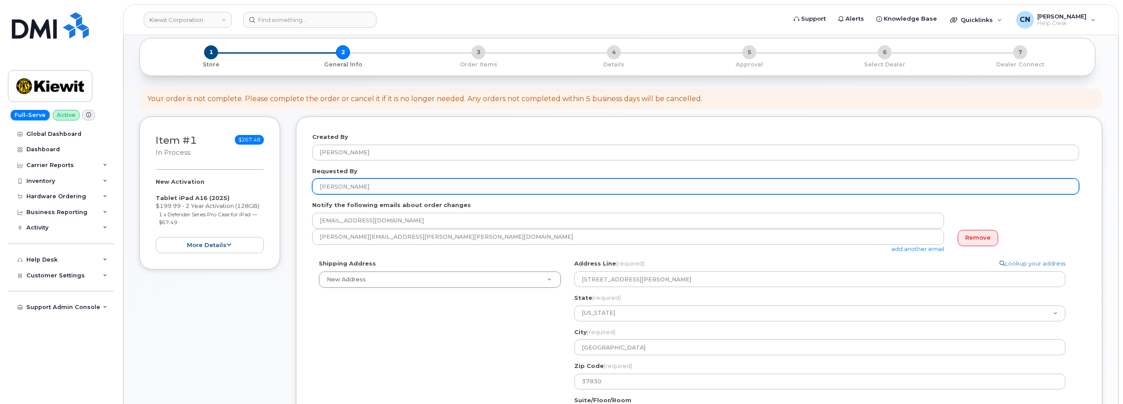
drag, startPoint x: 375, startPoint y: 186, endPoint x: 301, endPoint y: 199, distance: 74.6
click at [300, 199] on div "Created By Connor Nguyen Requested By Michael Devillier Notify the following em…" at bounding box center [699, 327] width 807 height 421
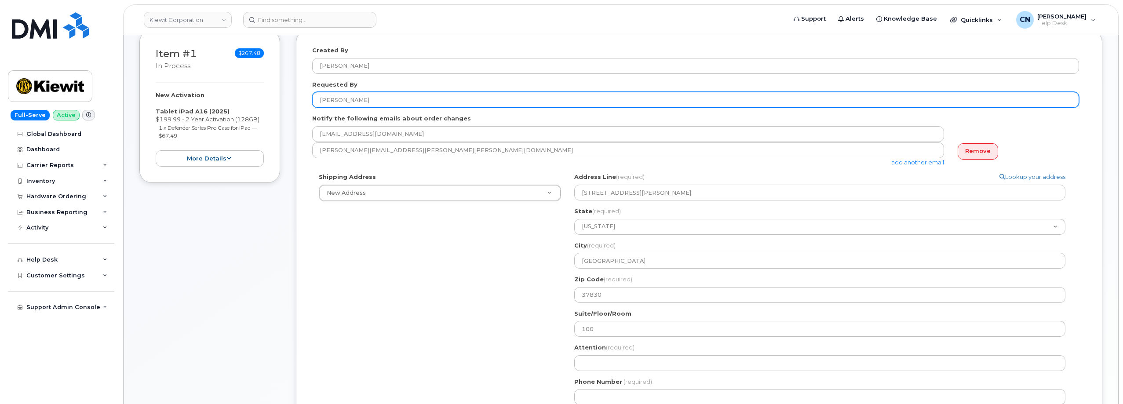
scroll to position [176, 0]
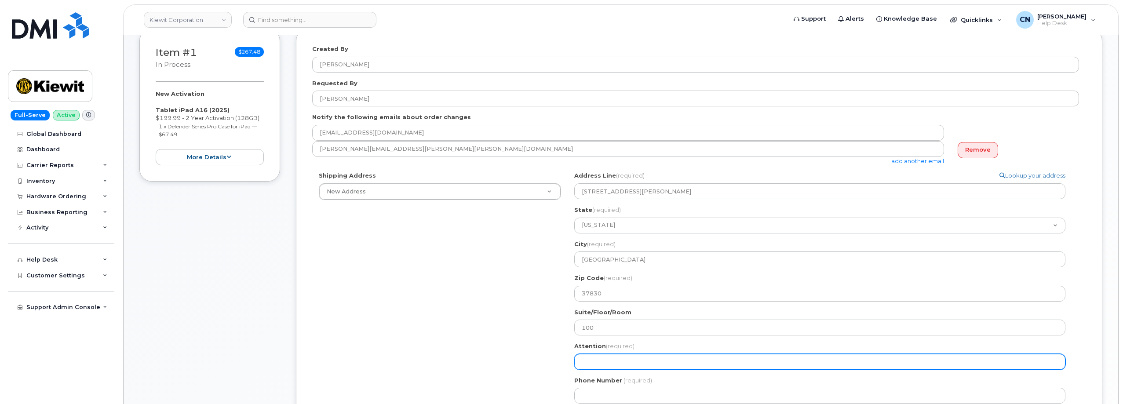
drag, startPoint x: 593, startPoint y: 366, endPoint x: 588, endPoint y: 365, distance: 5.1
click at [593, 366] on input "Attention (required)" at bounding box center [819, 362] width 491 height 16
paste input "Michael Devillier"
select select
type input "Michael Devillier"
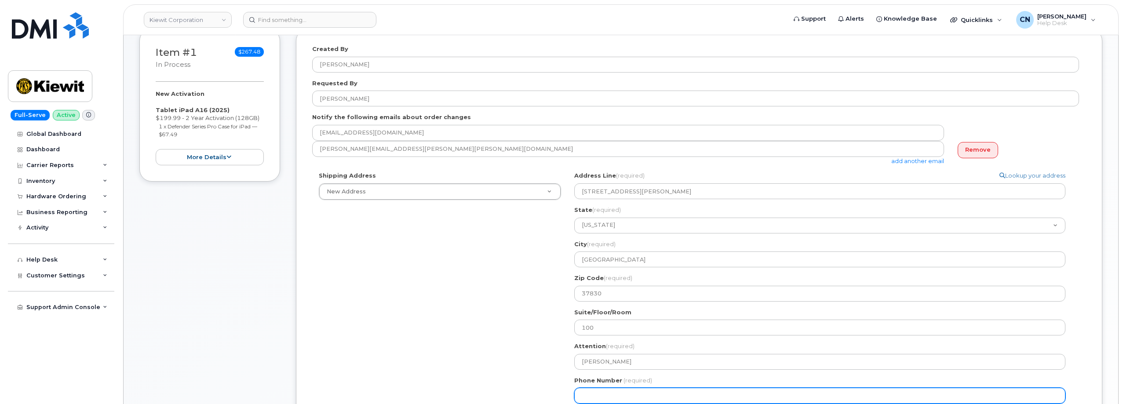
click at [619, 397] on input "Phone Number" at bounding box center [819, 396] width 491 height 16
paste input "8658630495"
select select
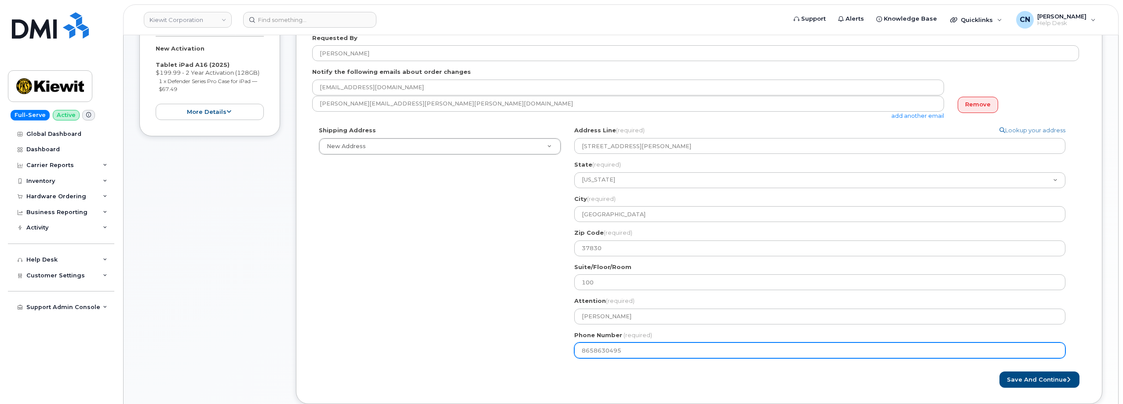
scroll to position [264, 0]
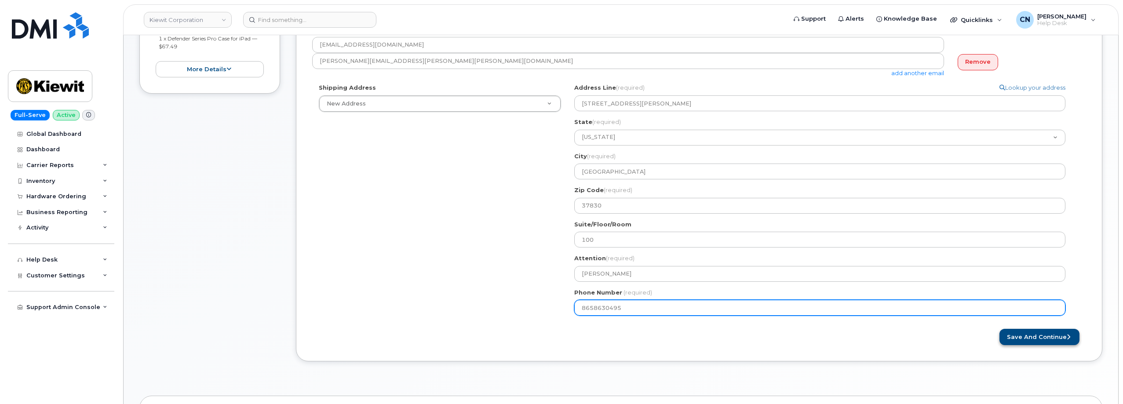
type input "8658630495"
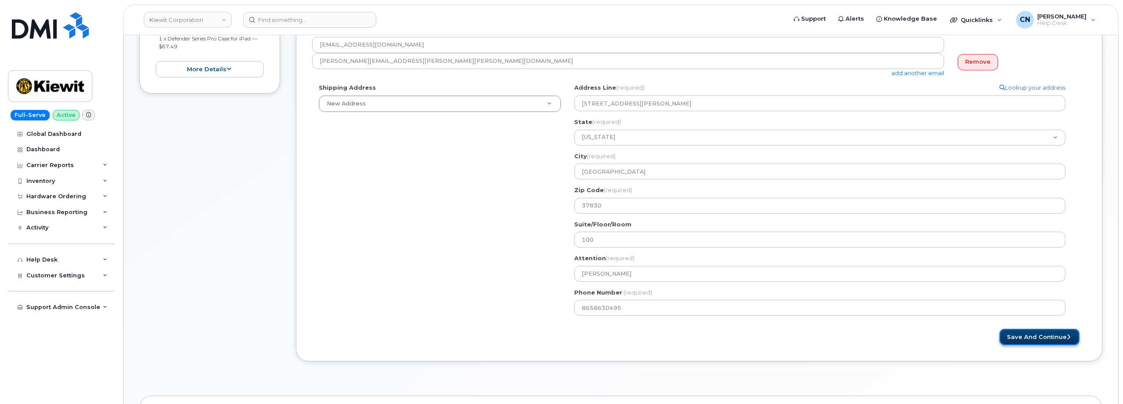
click at [1019, 340] on button "Save and Continue" at bounding box center [1040, 337] width 80 height 16
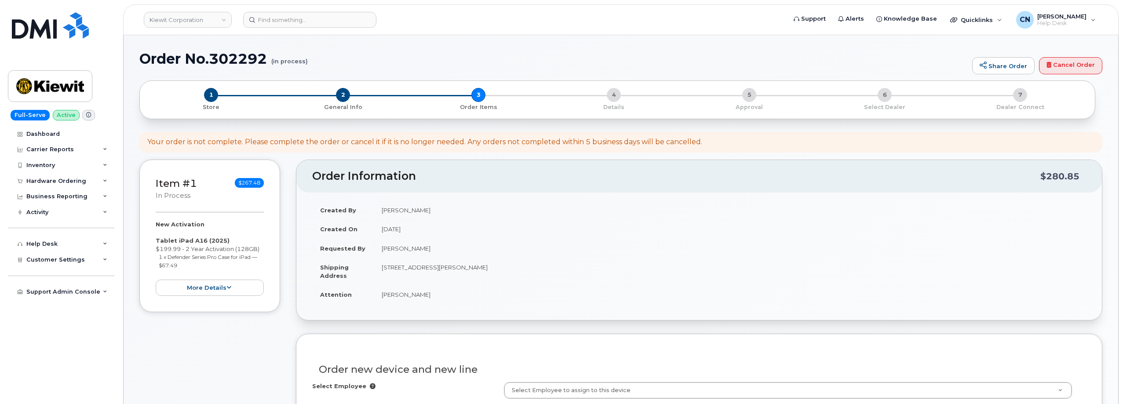
select select
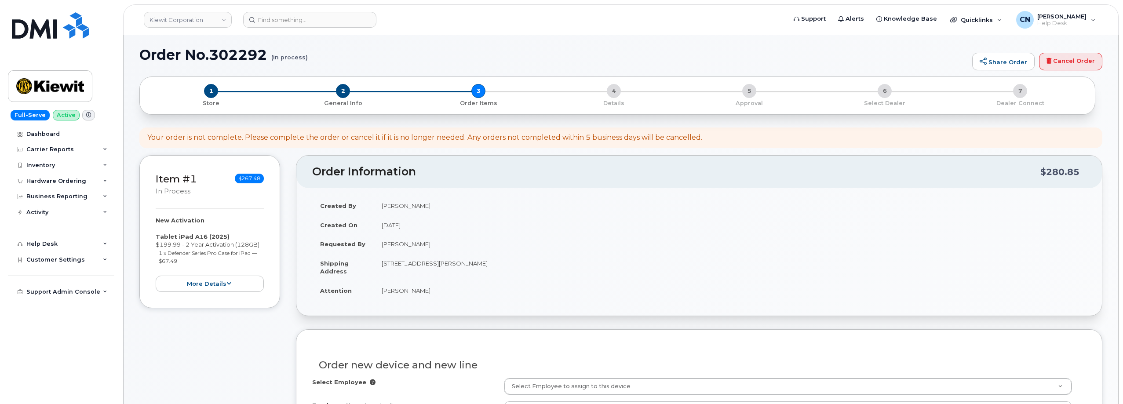
scroll to position [176, 0]
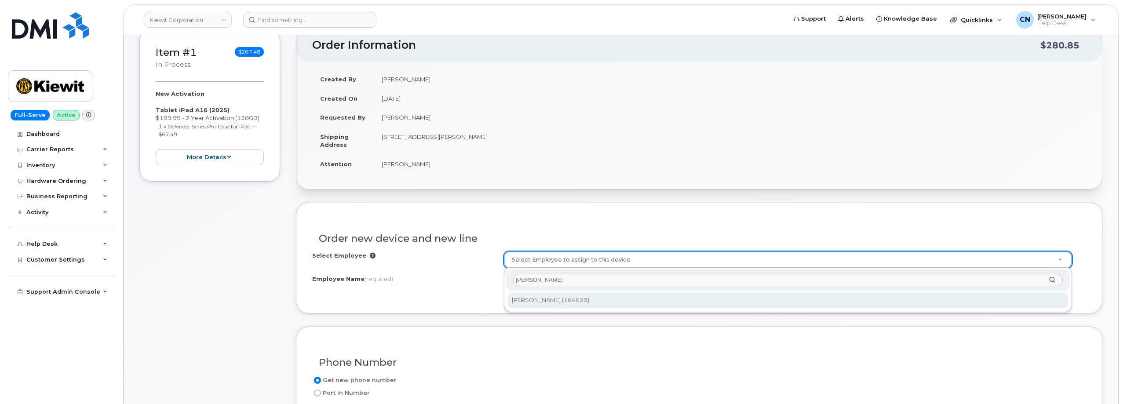
type input "[PERSON_NAME]"
type input "2146553"
type input "[PERSON_NAME]"
type input "[STREET_ADDRESS][PERSON_NAME]"
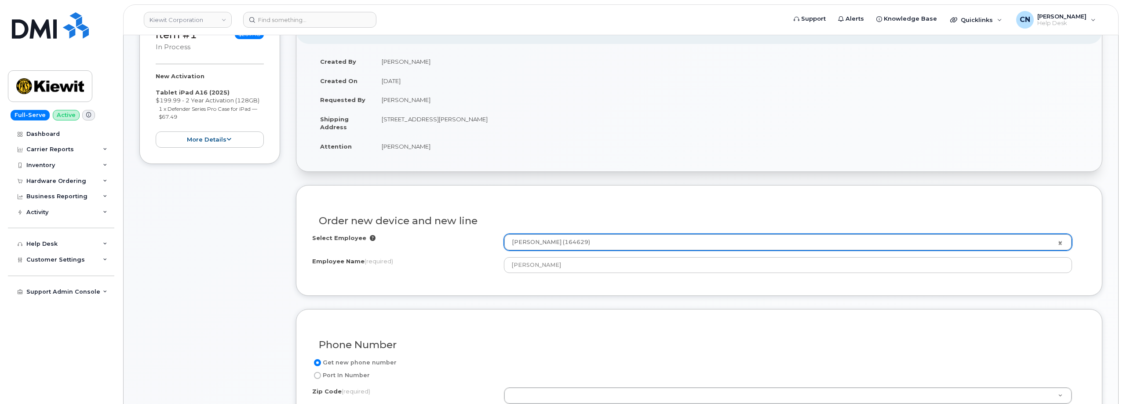
scroll to position [132, 0]
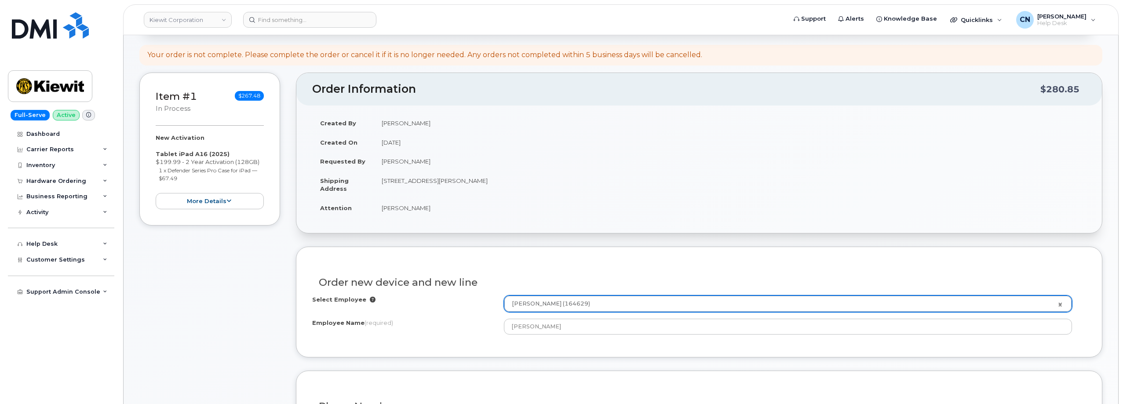
click at [501, 180] on td "[STREET_ADDRESS][PERSON_NAME]" at bounding box center [730, 184] width 713 height 27
click at [501, 179] on td "[STREET_ADDRESS][PERSON_NAME]" at bounding box center [730, 184] width 713 height 27
copy td "37830"
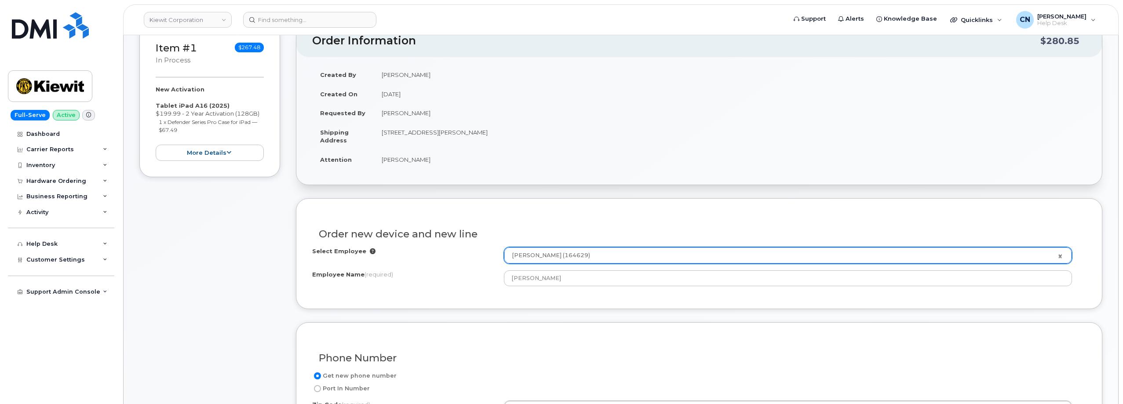
scroll to position [264, 0]
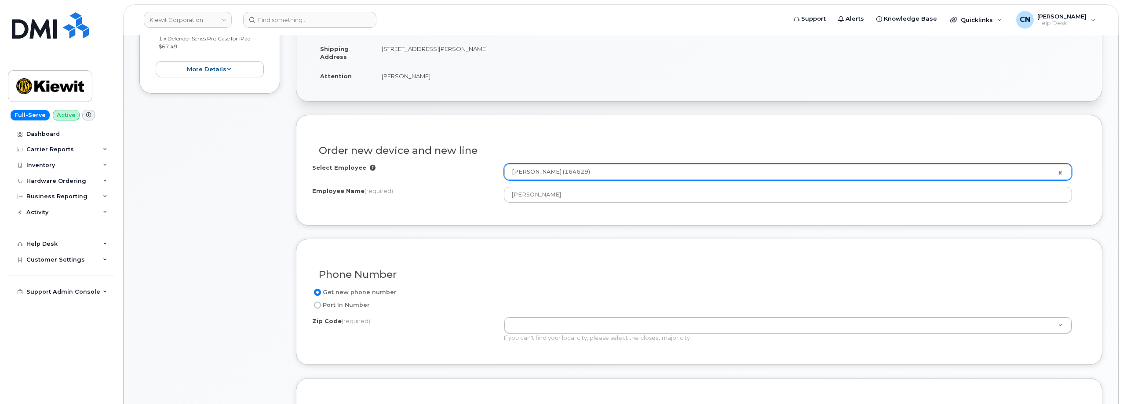
paste input "37830"
type input "37830"
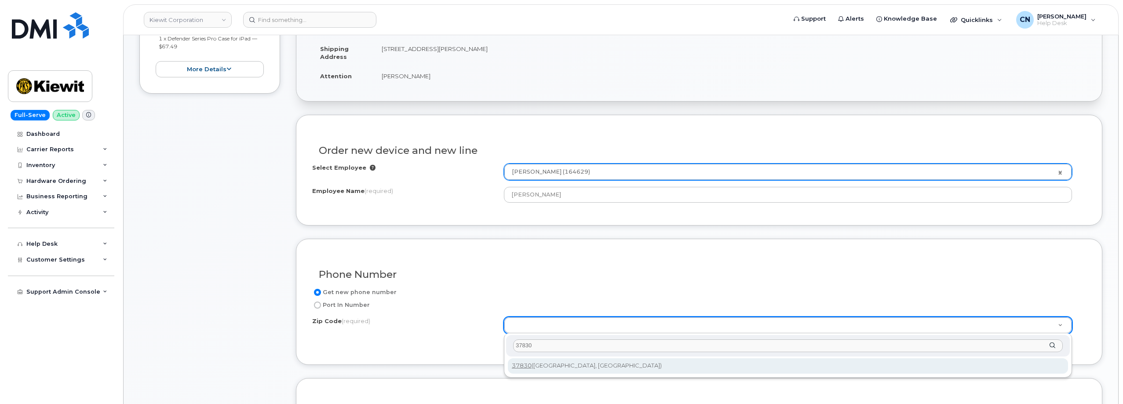
type input "37830"
type input "37830 (Oak Ridge, TN)"
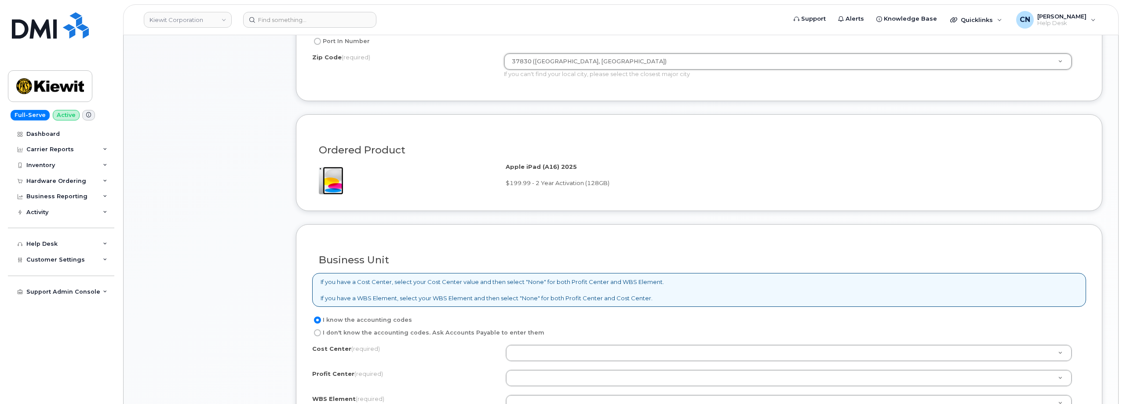
scroll to position [616, 0]
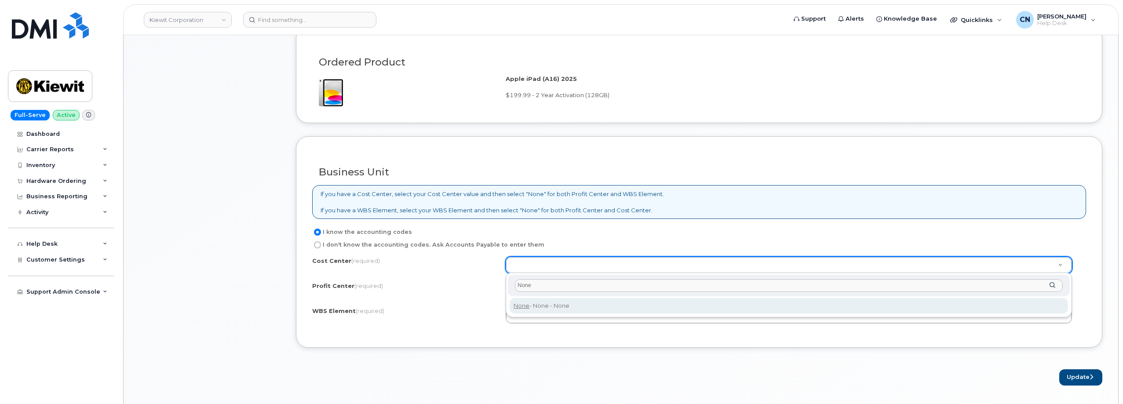
type input "None"
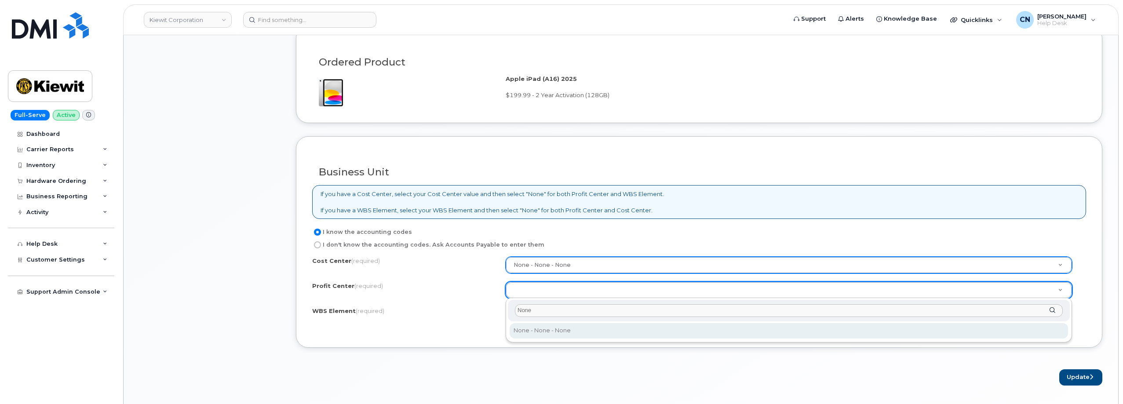
type input "None"
select select "None"
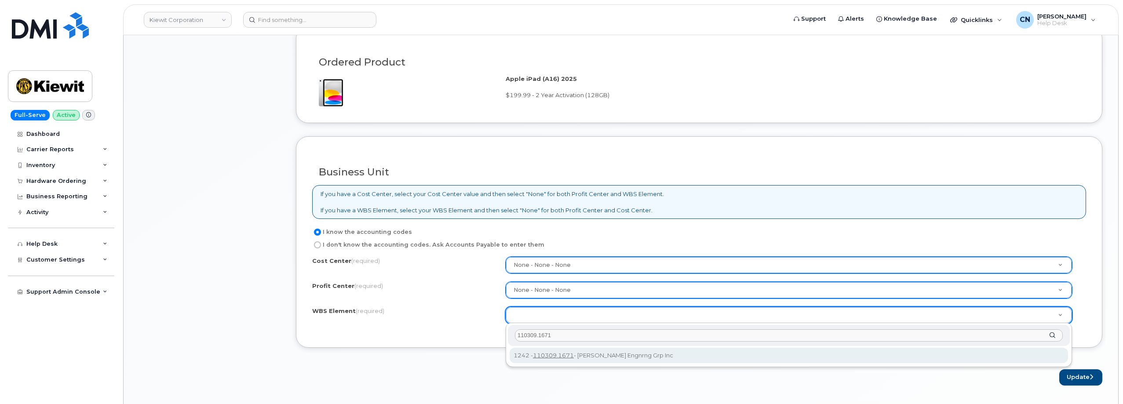
type input "110309.1671"
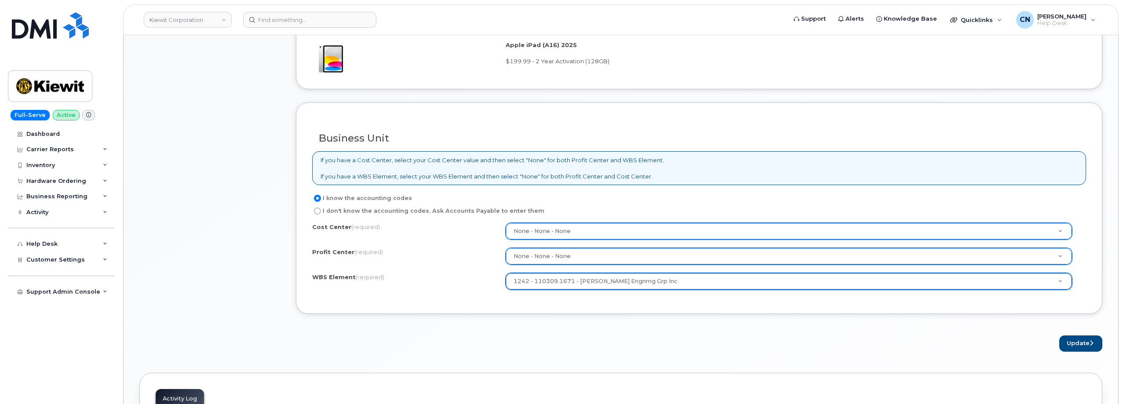
scroll to position [660, 0]
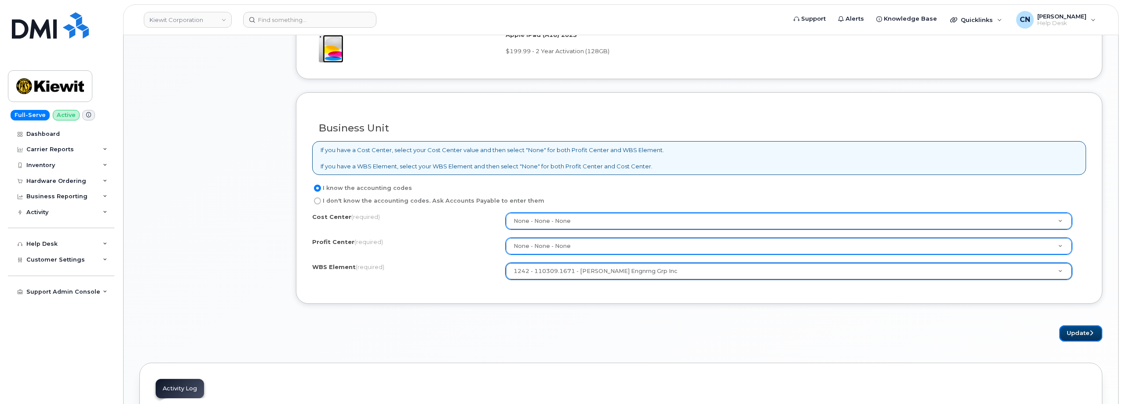
click at [1070, 334] on button "Update" at bounding box center [1081, 334] width 43 height 16
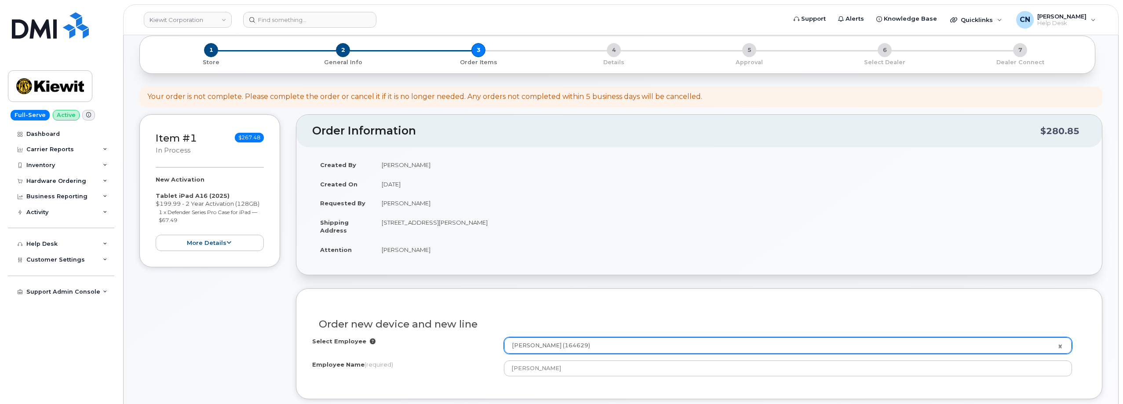
scroll to position [88, 0]
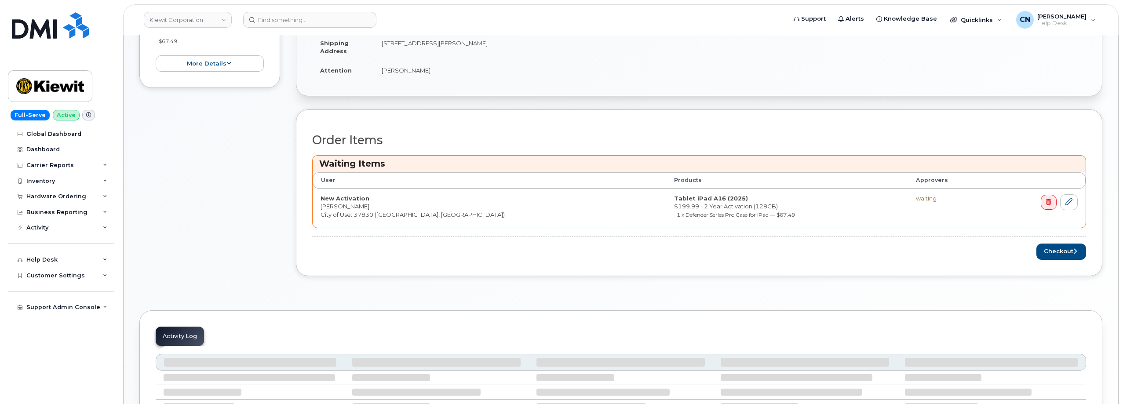
scroll to position [264, 0]
click at [1037, 250] on button "Checkout" at bounding box center [1062, 250] width 50 height 16
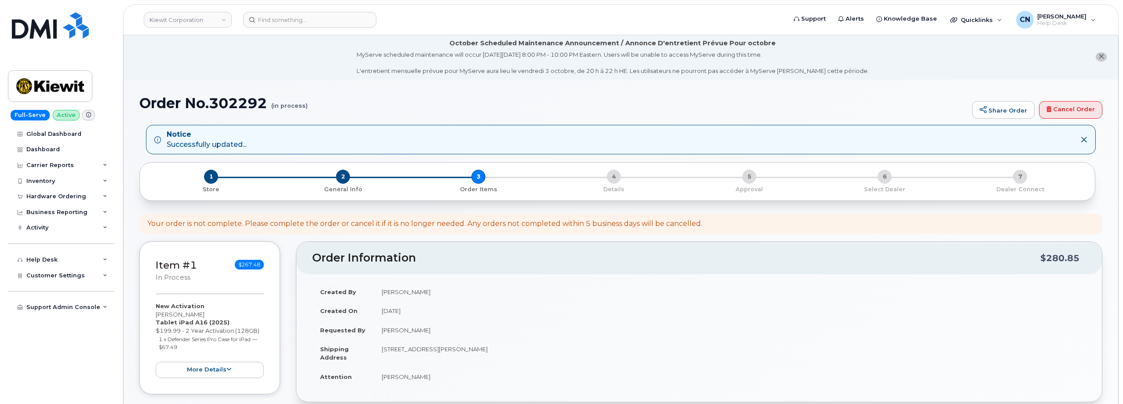
scroll to position [0, 0]
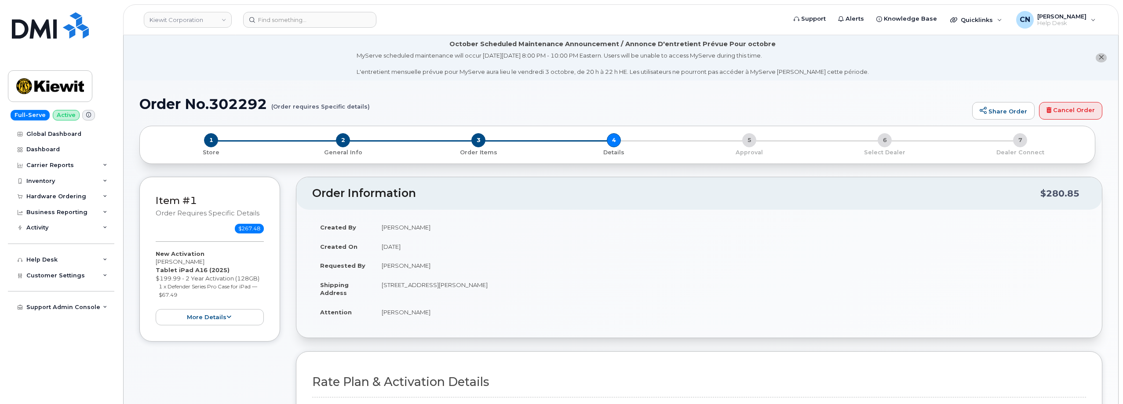
click at [247, 375] on div "Item #1 Order requires Specific details $267.48 New Activation [PERSON_NAME] Ta…" at bounding box center [209, 380] width 141 height 407
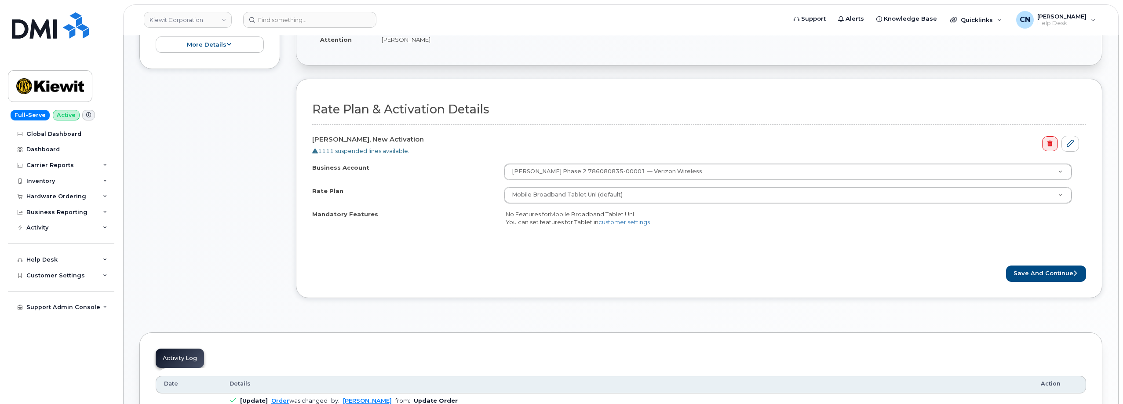
scroll to position [352, 0]
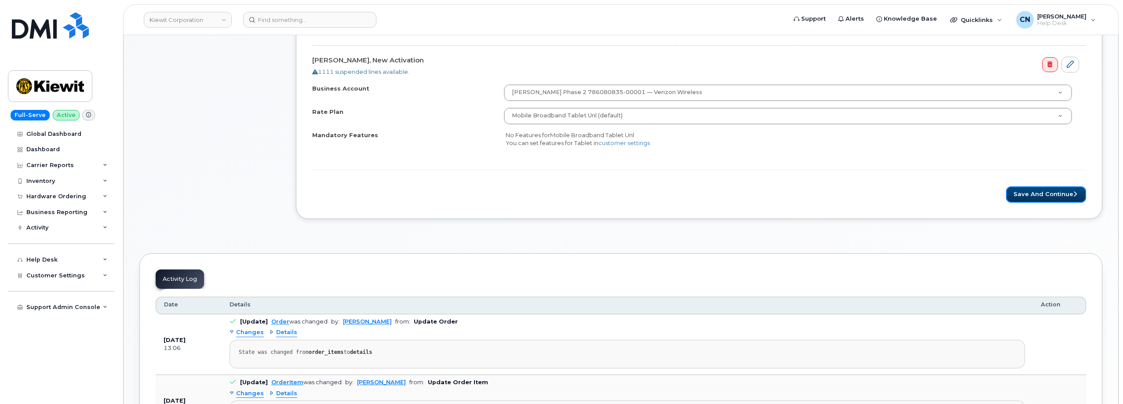
click at [1051, 193] on button "Save and Continue" at bounding box center [1046, 195] width 80 height 16
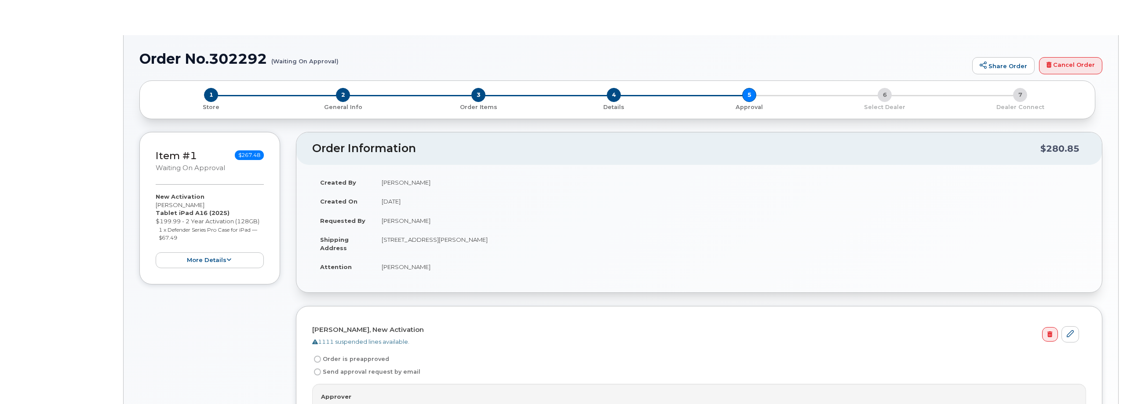
radio input "true"
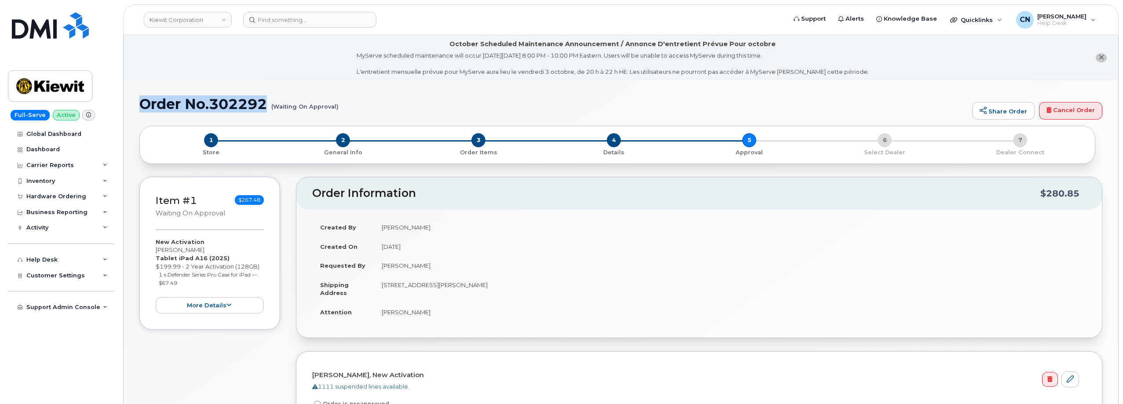
drag, startPoint x: 267, startPoint y: 109, endPoint x: 141, endPoint y: 113, distance: 126.3
click at [141, 108] on h1 "Order No.302292 (Waiting On Approval)" at bounding box center [553, 103] width 829 height 15
copy h1 "Order No.302292"
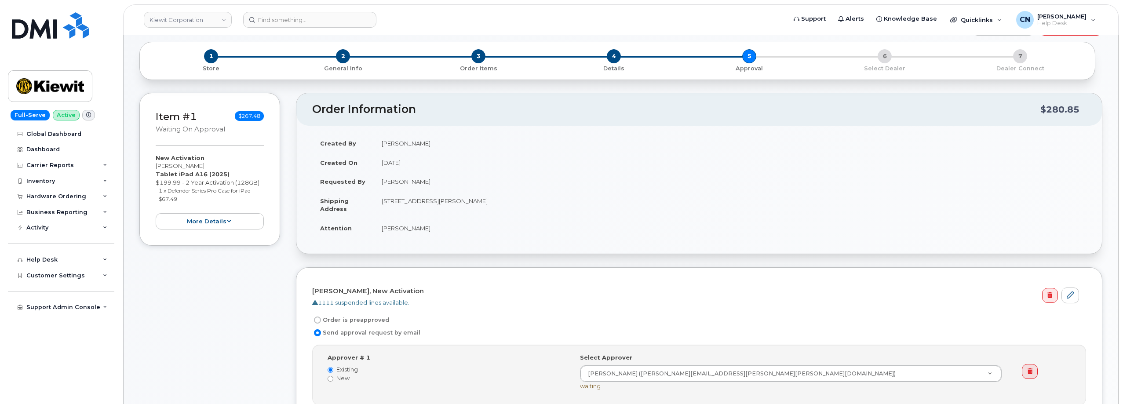
scroll to position [176, 0]
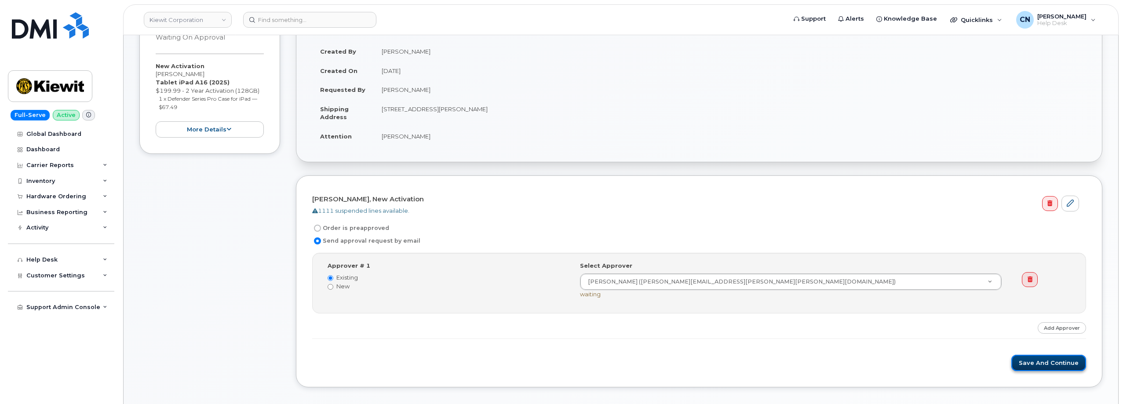
click at [1031, 365] on button "Save and Continue" at bounding box center [1049, 363] width 75 height 16
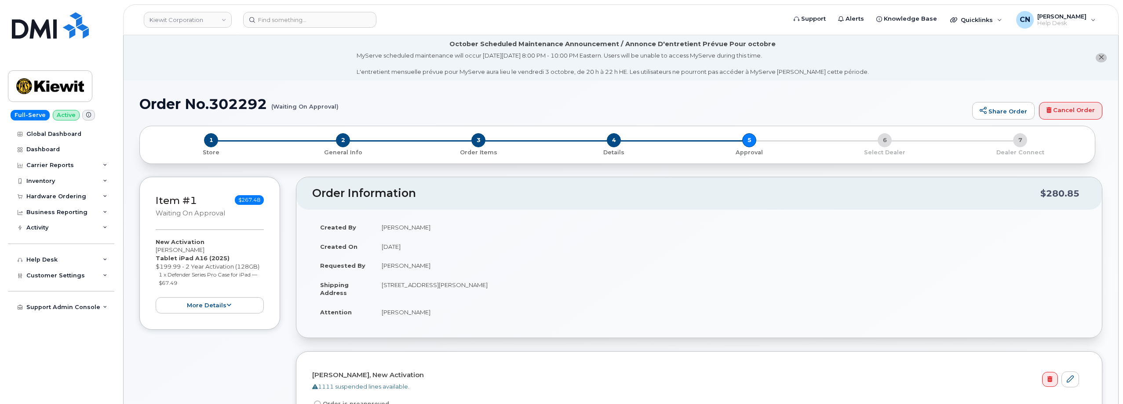
drag, startPoint x: 333, startPoint y: 109, endPoint x: 337, endPoint y: 106, distance: 4.7
click at [334, 107] on small "(Waiting On Approval)" at bounding box center [304, 103] width 67 height 14
drag, startPoint x: 340, startPoint y: 106, endPoint x: 201, endPoint y: 97, distance: 139.3
click at [201, 97] on h1 "Order No.302292 (Waiting On Approval)" at bounding box center [553, 103] width 829 height 15
click at [144, 105] on h1 "Order No.302292 (Waiting On Approval)" at bounding box center [553, 103] width 829 height 15
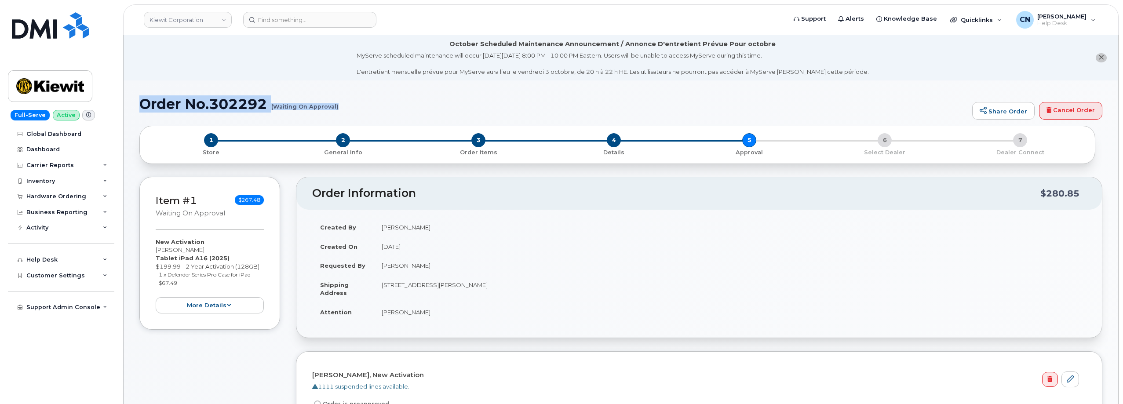
drag, startPoint x: 143, startPoint y: 105, endPoint x: 344, endPoint y: 112, distance: 201.6
click at [344, 113] on div "Order No.302292 (Waiting On Approval) Share Order Cancel Order" at bounding box center [620, 110] width 963 height 29
copy h1 "Order No.302292 (Waiting On Approval)"
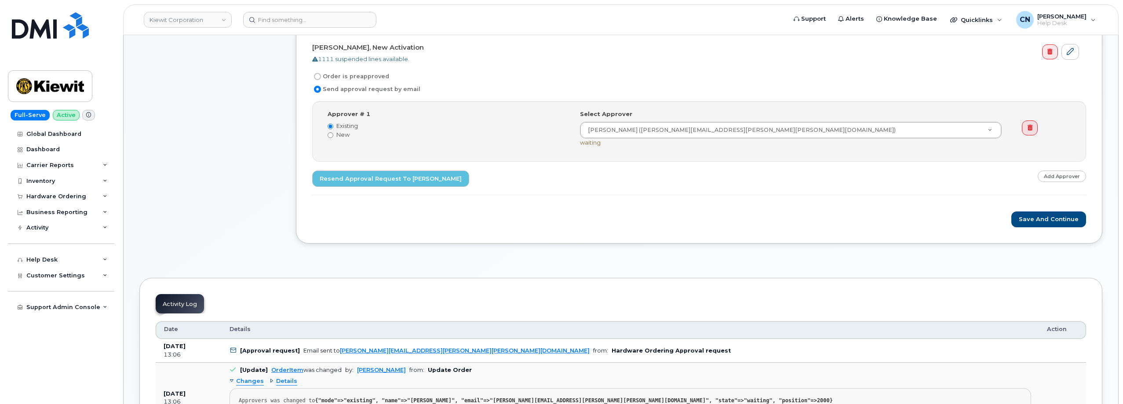
scroll to position [220, 0]
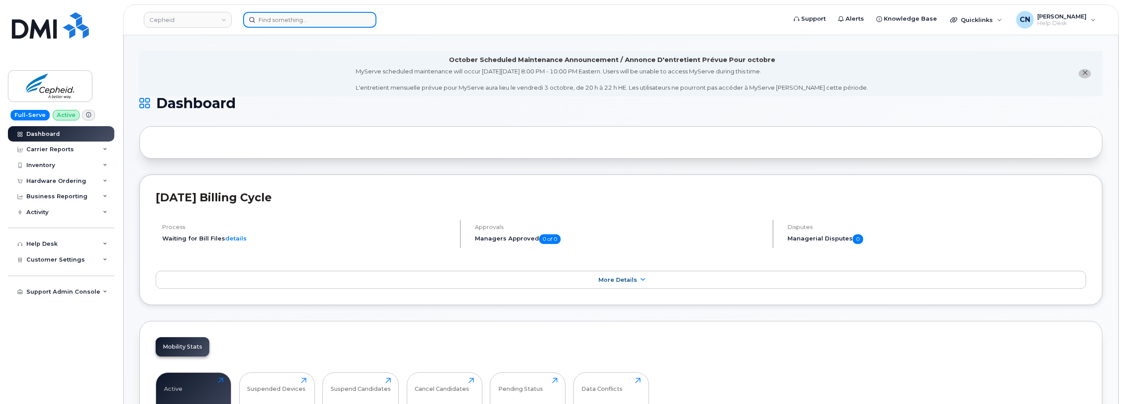
click at [287, 15] on input at bounding box center [309, 20] width 133 height 16
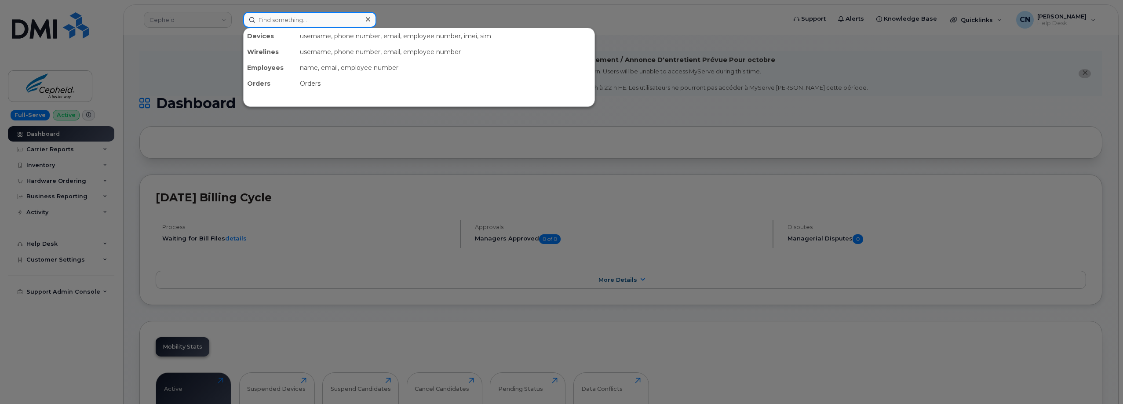
paste input "3128593849"
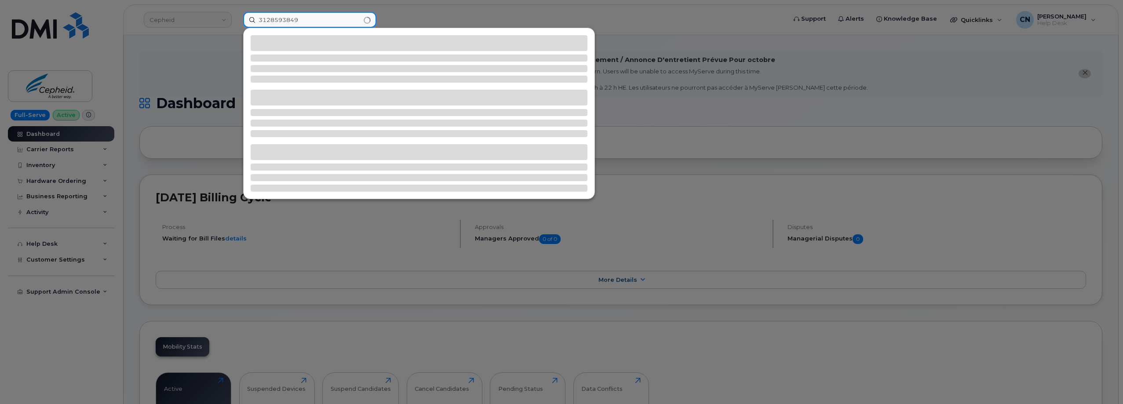
type input "3128593849"
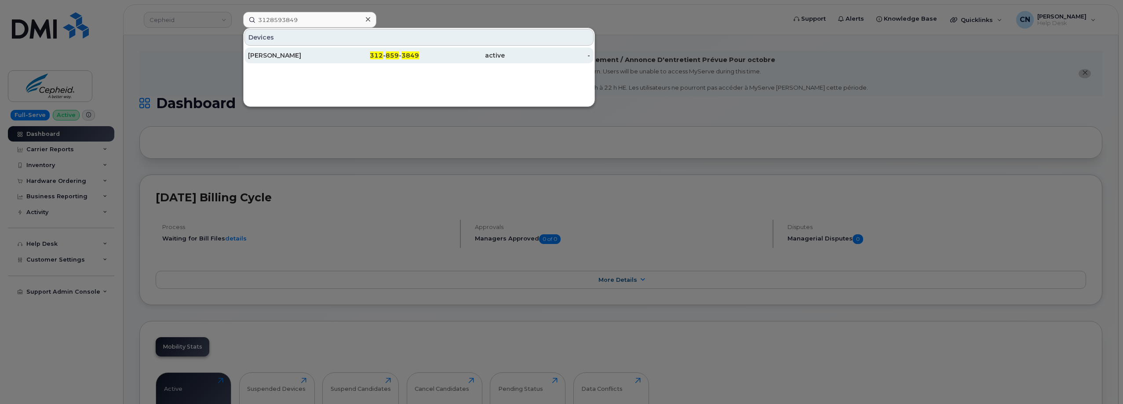
click at [268, 53] on div "[PERSON_NAME]" at bounding box center [291, 55] width 86 height 9
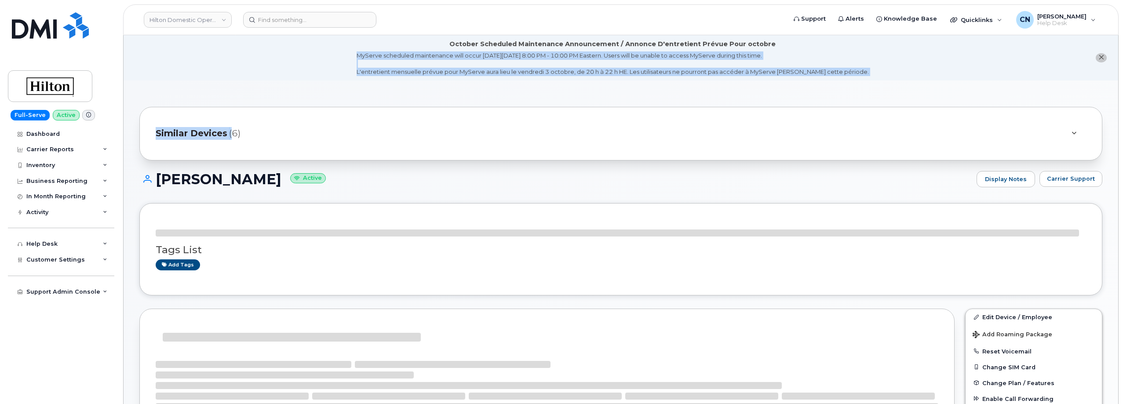
drag, startPoint x: 293, startPoint y: 58, endPoint x: 231, endPoint y: 104, distance: 77.0
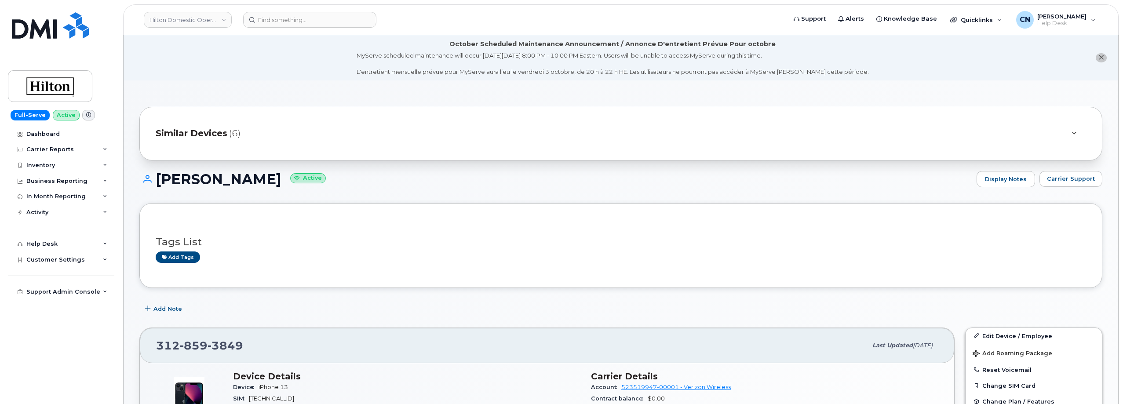
drag, startPoint x: 289, startPoint y: 175, endPoint x: 154, endPoint y: 177, distance: 135.1
click at [154, 177] on h1 "JOANNA SIWECKA Active" at bounding box center [555, 179] width 833 height 15
copy h1 "JOANNA SIWECKA"
click at [1057, 177] on span "Carrier Support" at bounding box center [1071, 179] width 48 height 8
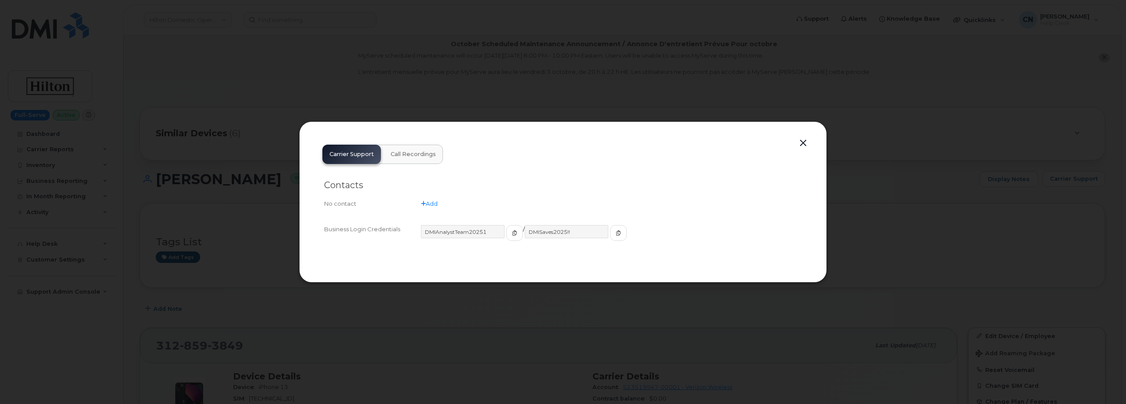
click at [804, 140] on button "button" at bounding box center [803, 143] width 13 height 12
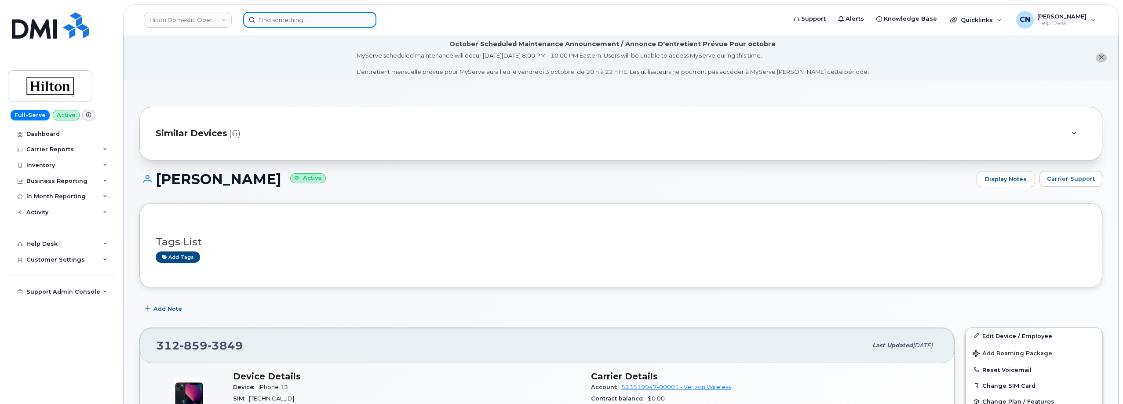
click at [278, 22] on input at bounding box center [309, 20] width 133 height 16
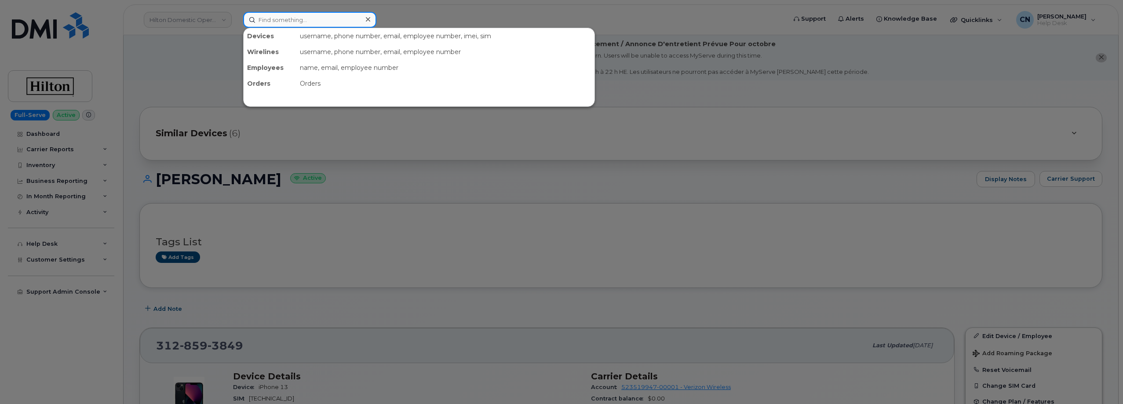
paste input "9056604821"
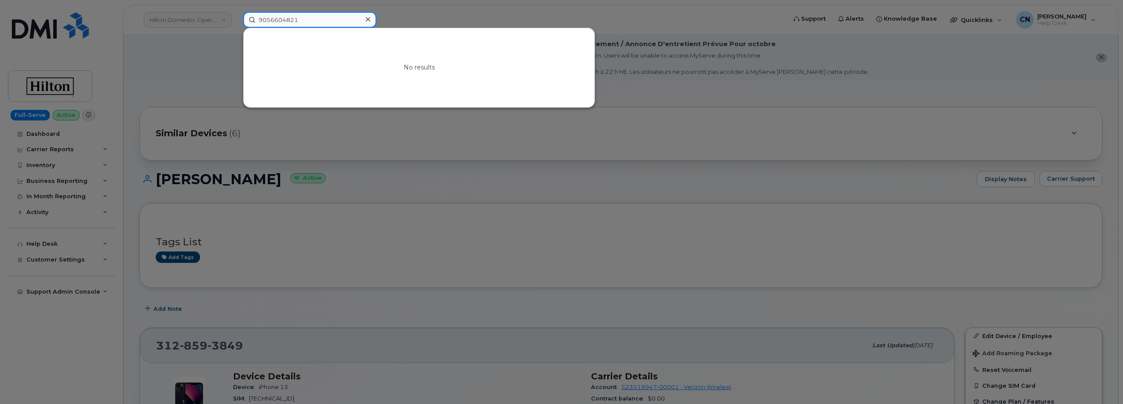
type input "9056604821"
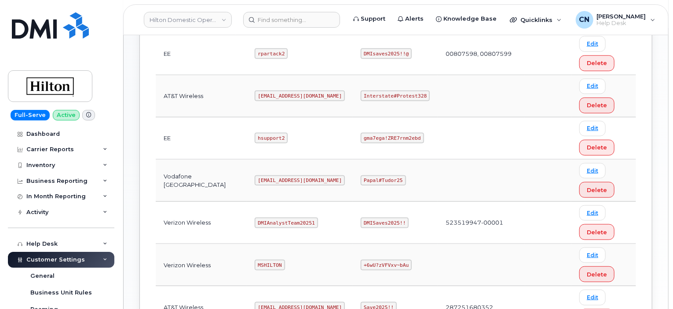
scroll to position [400, 0]
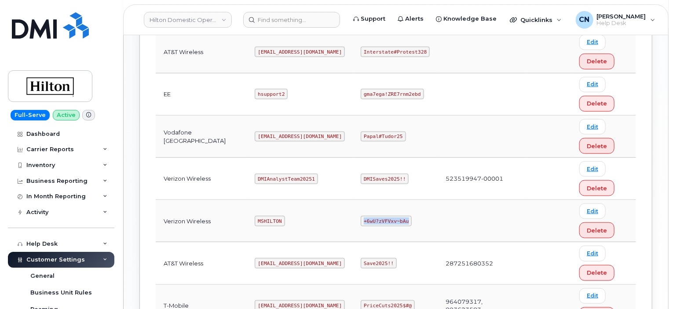
drag, startPoint x: 347, startPoint y: 218, endPoint x: 403, endPoint y: 220, distance: 56.4
click at [400, 222] on td "+6wU?zVFVxv~bAu" at bounding box center [395, 221] width 85 height 42
copy code "+6wU?zVFVxv~bAu"
